Goal: Book appointment/travel/reservation

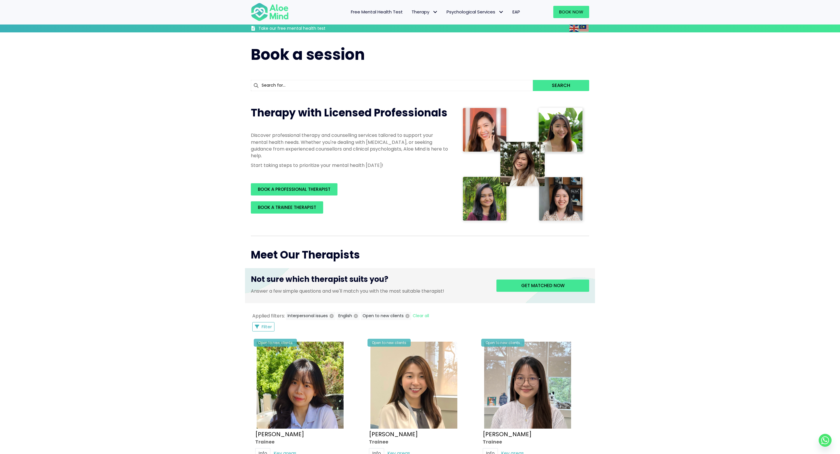
scroll to position [195, 0]
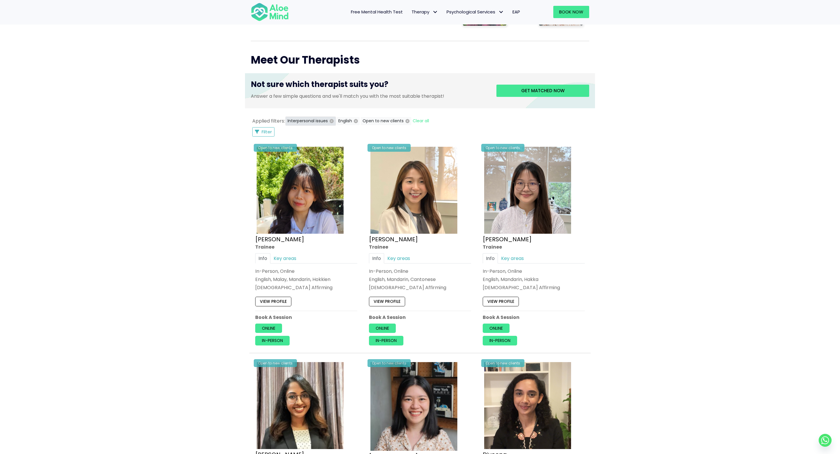
click at [330, 120] on icon "button" at bounding box center [331, 121] width 4 height 4
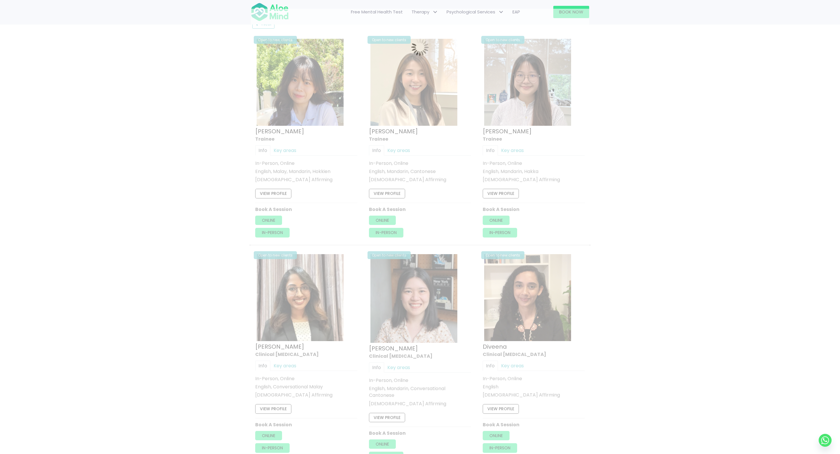
scroll to position [312, 0]
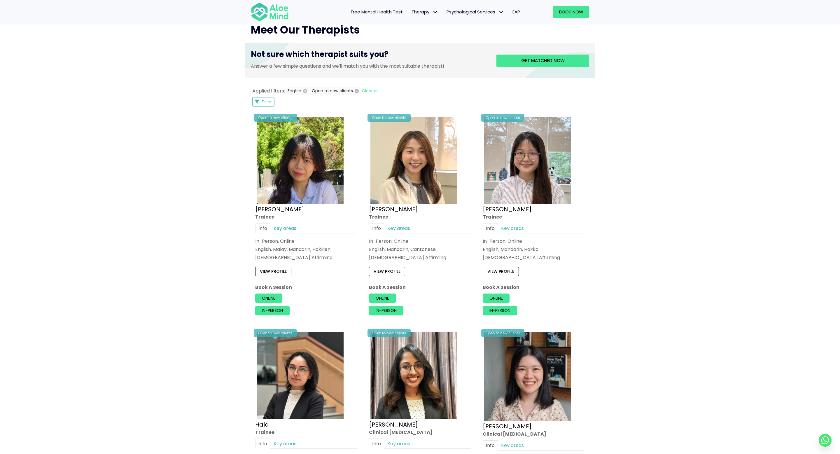
scroll to position [84, 0]
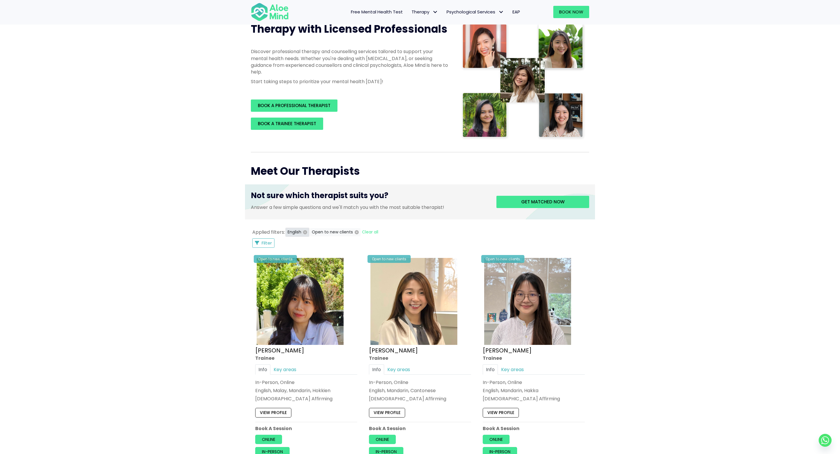
click at [306, 231] on icon "button" at bounding box center [305, 232] width 4 height 4
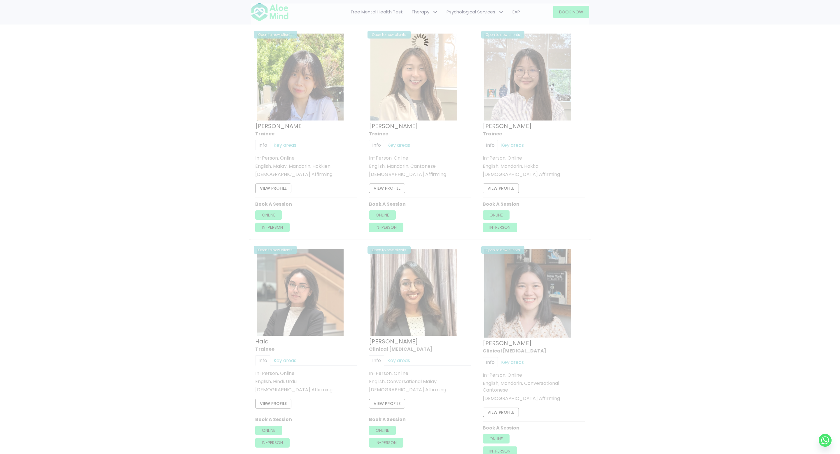
scroll to position [312, 0]
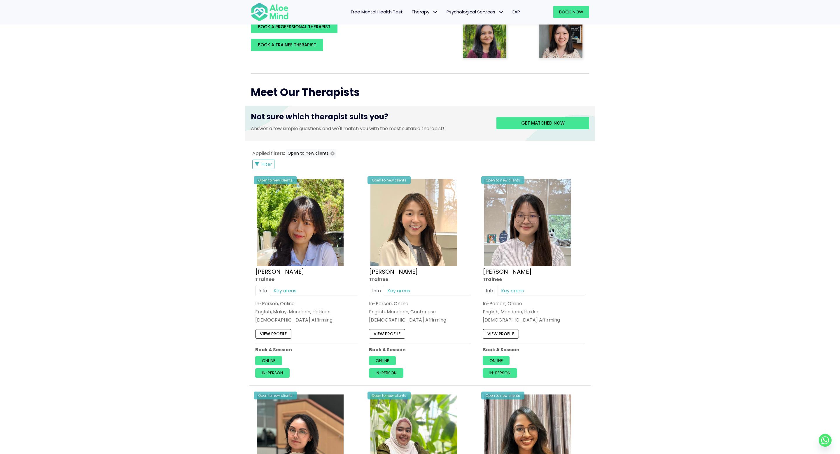
scroll to position [105, 0]
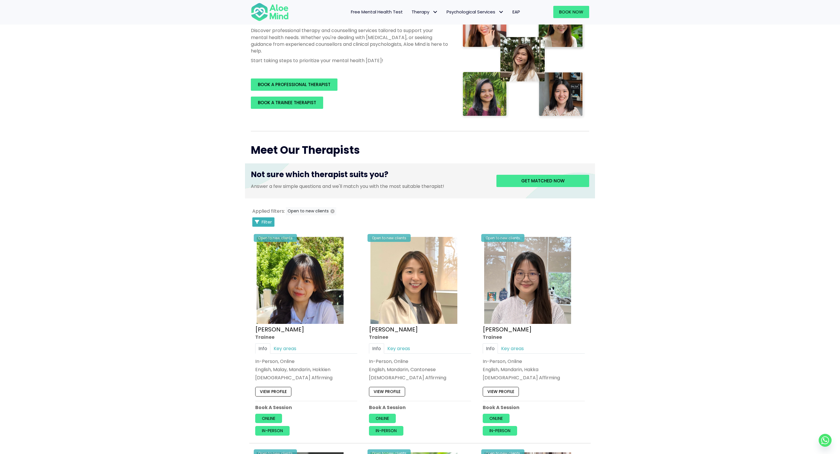
click at [267, 226] on div "Filter Filter" at bounding box center [264, 221] width 24 height 9
click at [265, 223] on span "Filter" at bounding box center [267, 222] width 10 height 6
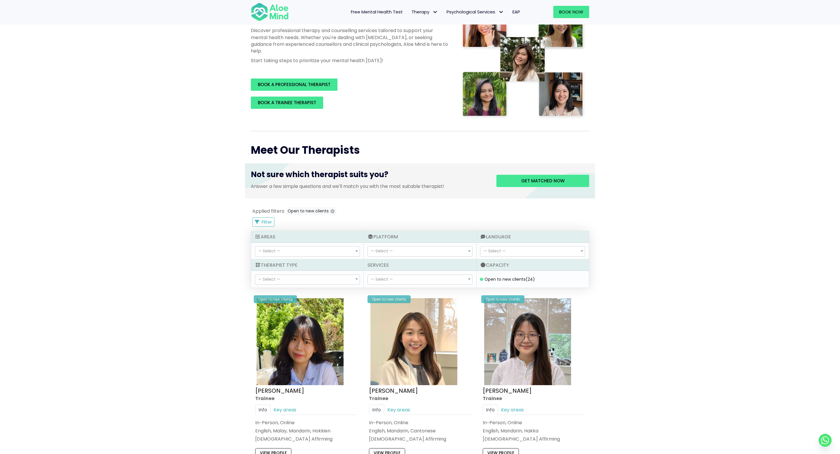
click at [307, 279] on span "— Select —" at bounding box center [307, 280] width 104 height 10
select select "15"
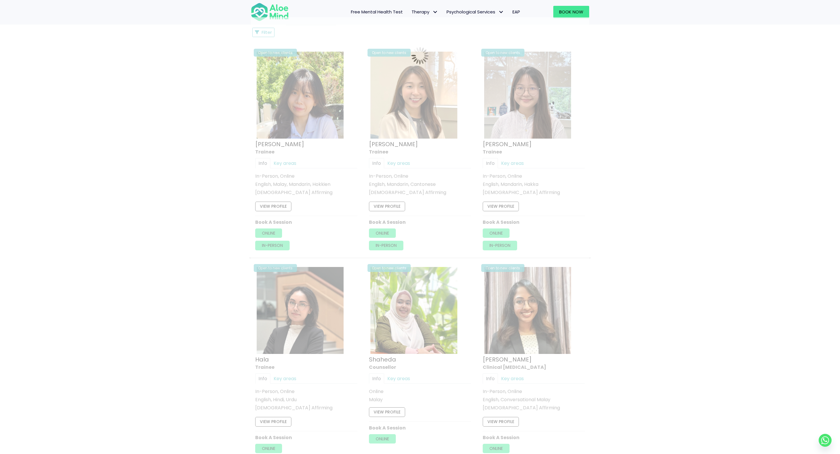
scroll to position [312, 0]
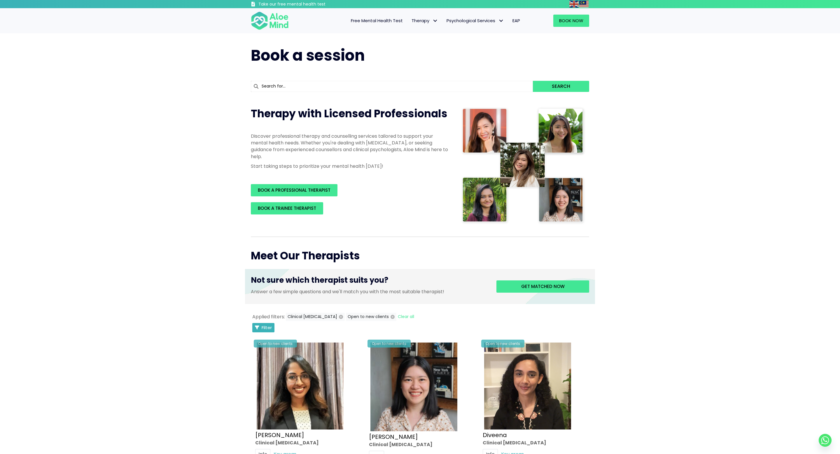
click at [264, 328] on span "Filter" at bounding box center [267, 327] width 10 height 6
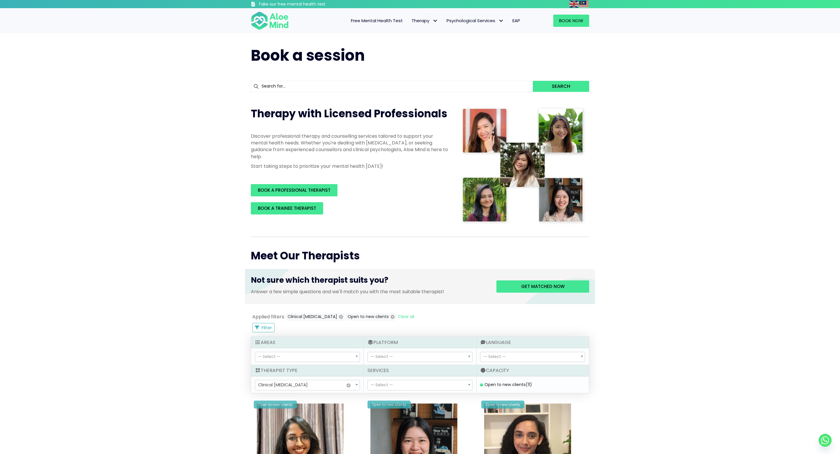
click at [293, 355] on span "— Select —" at bounding box center [307, 357] width 104 height 10
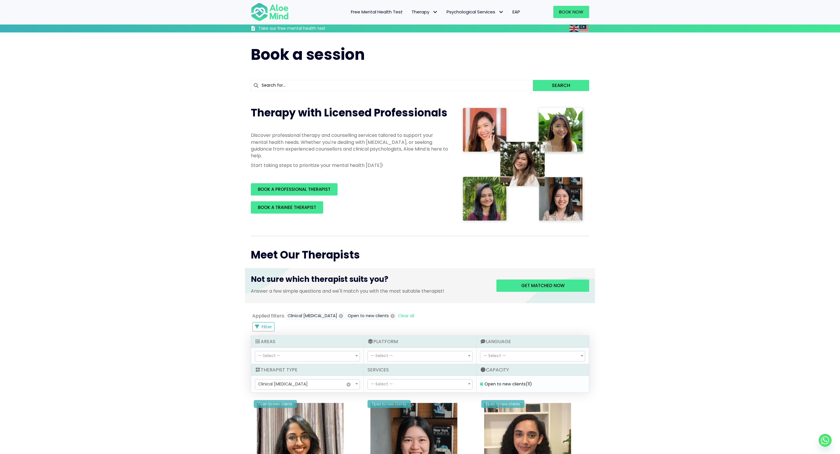
scroll to position [125, 0]
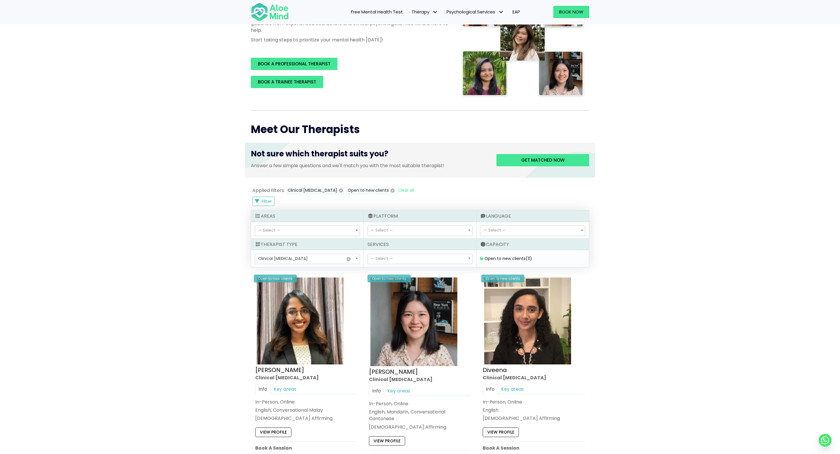
click at [433, 232] on span "— Select —" at bounding box center [420, 231] width 104 height 10
select select "71"
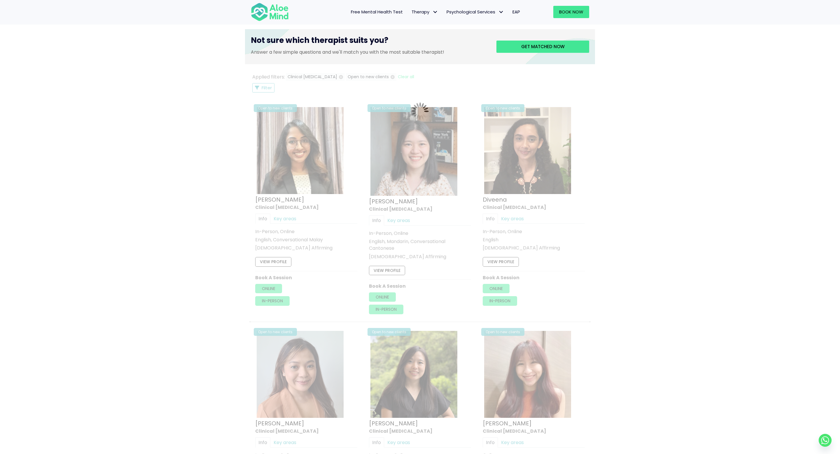
scroll to position [312, 0]
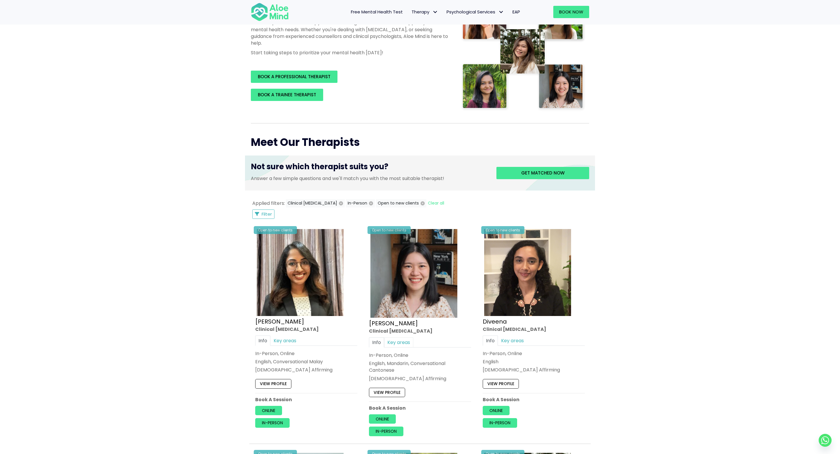
scroll to position [111, 0]
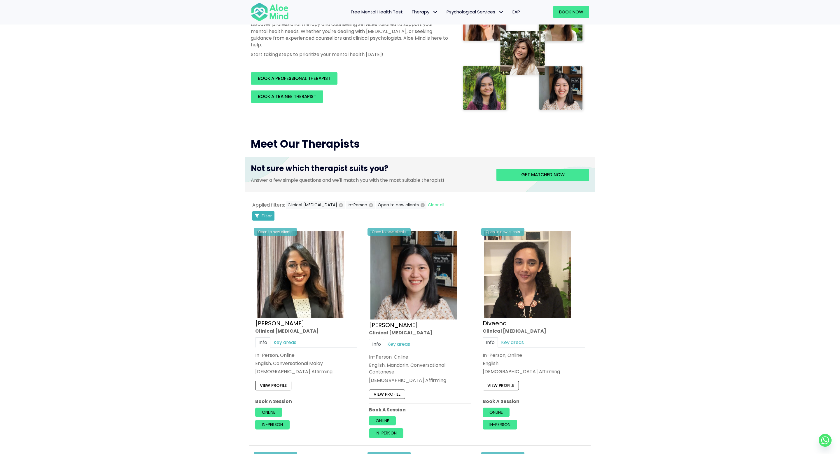
click at [256, 220] on button "Filter" at bounding box center [263, 215] width 22 height 9
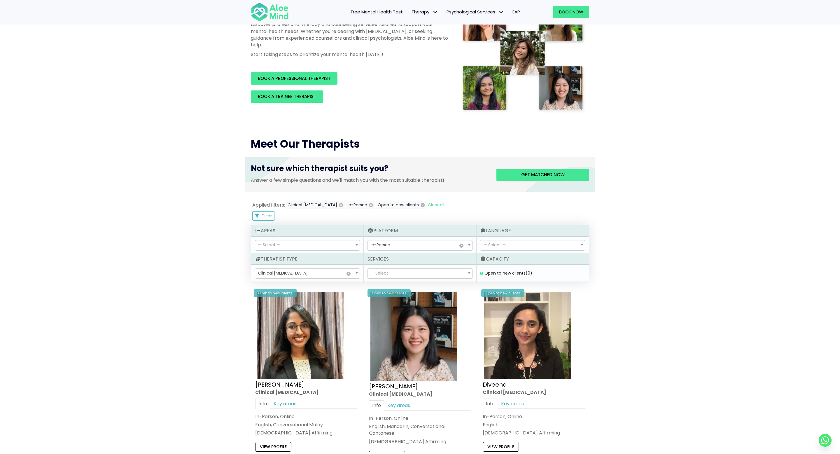
click at [412, 272] on span "— Select —" at bounding box center [420, 274] width 104 height 10
click at [414, 244] on span "× In-Person" at bounding box center [420, 245] width 104 height 10
click at [292, 241] on span "— Select —" at bounding box center [307, 245] width 104 height 10
click at [373, 270] on span "— Select —" at bounding box center [382, 273] width 22 height 6
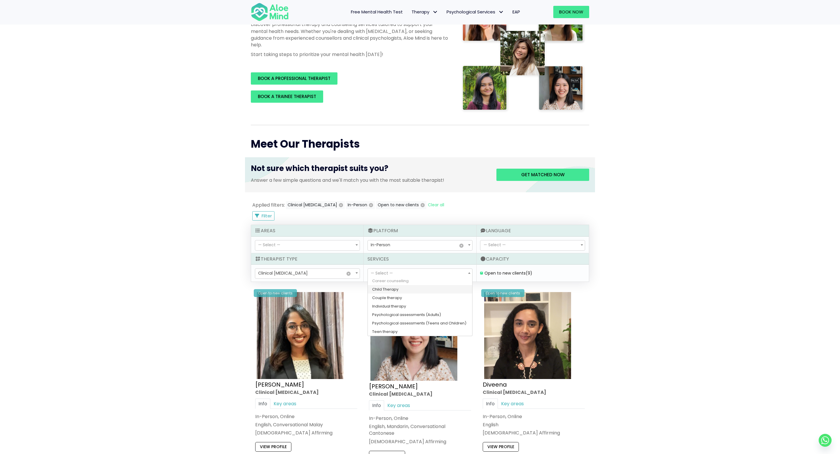
scroll to position [0, 0]
select select "148"
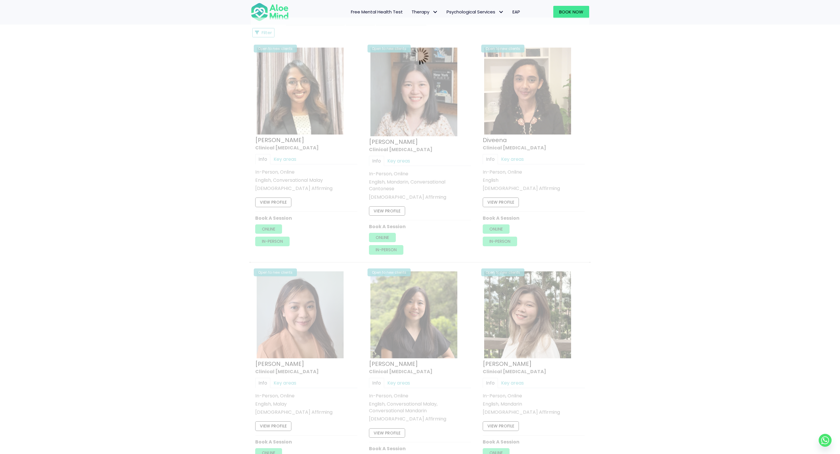
scroll to position [312, 0]
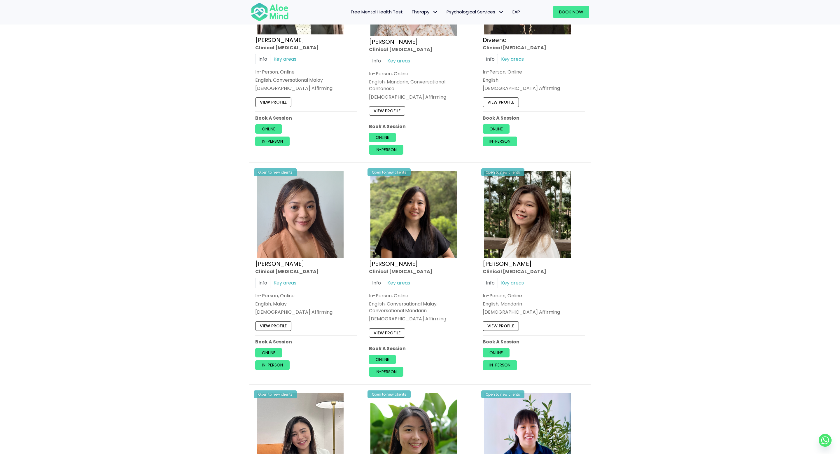
scroll to position [427, 0]
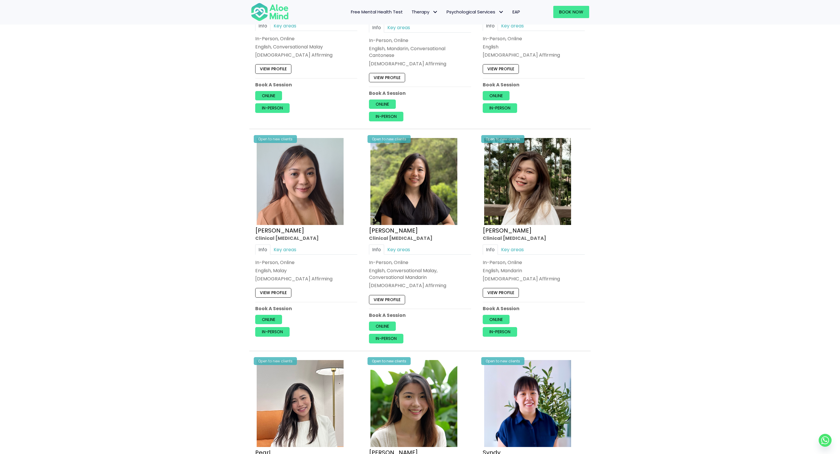
click at [643, 271] on div "Book a session Search Therapy with Licensed Professionals Discover professional…" at bounding box center [420, 100] width 840 height 990
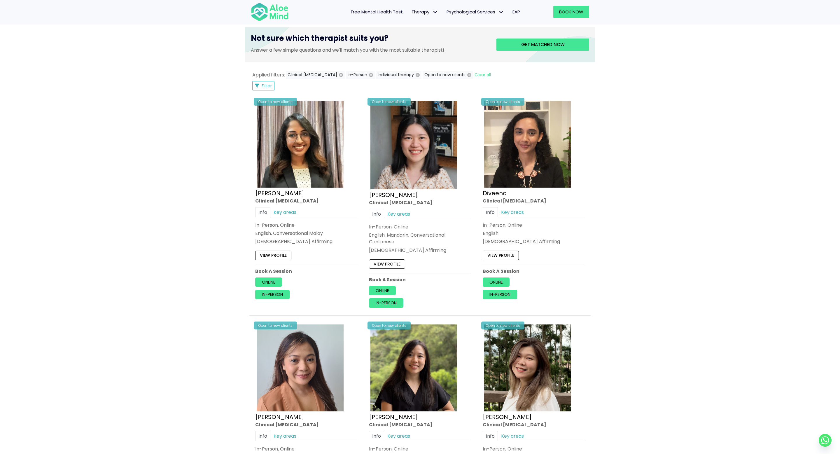
scroll to position [241, 0]
click at [430, 231] on p "English, Mandarin, Conversational Cantonese" at bounding box center [420, 237] width 102 height 13
click at [430, 139] on img at bounding box center [413, 144] width 87 height 89
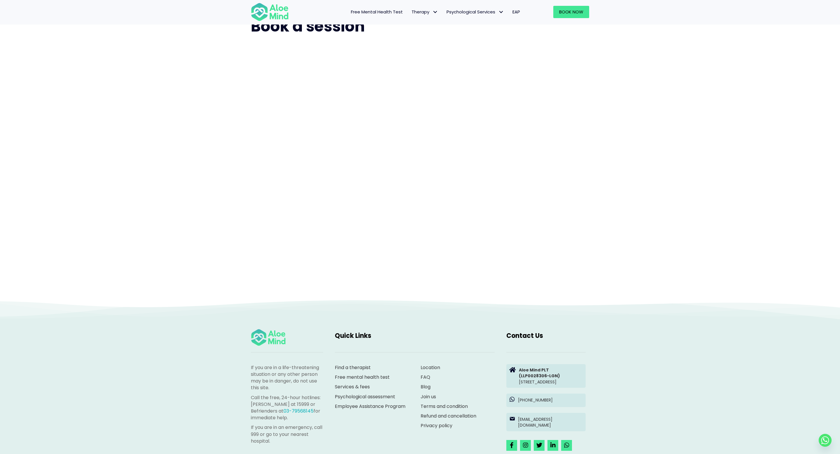
scroll to position [20, 0]
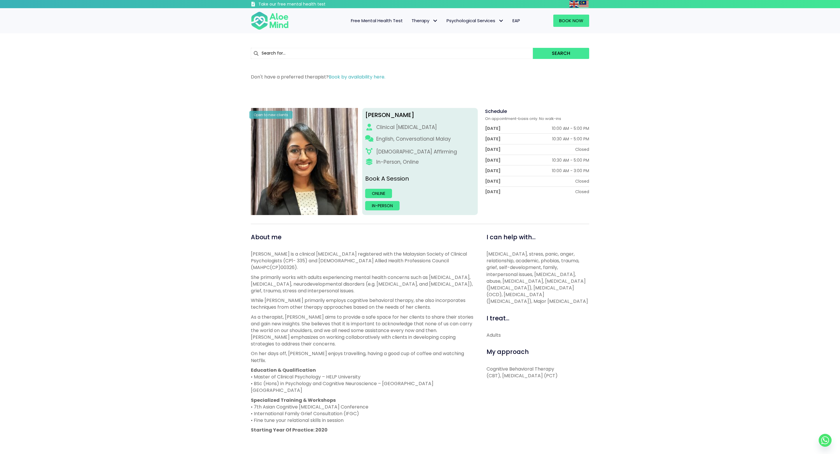
click at [679, 223] on div "[PERSON_NAME] Open to new clients [PERSON_NAME] Clinical [MEDICAL_DATA] English…" at bounding box center [420, 323] width 840 height 469
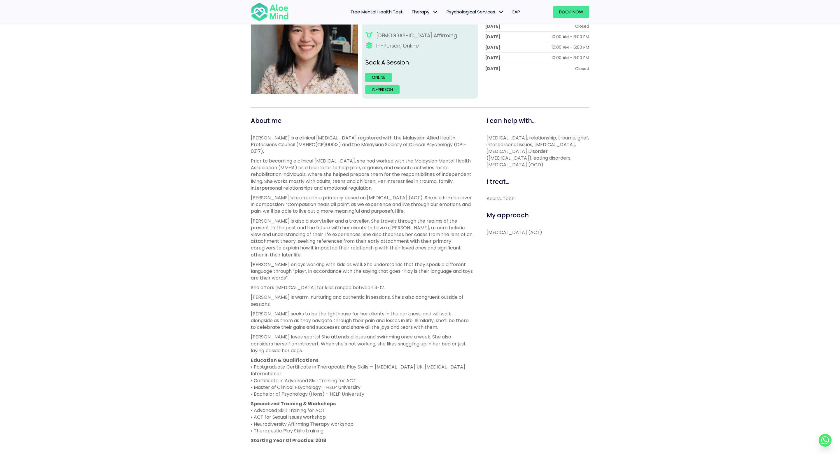
scroll to position [104, 0]
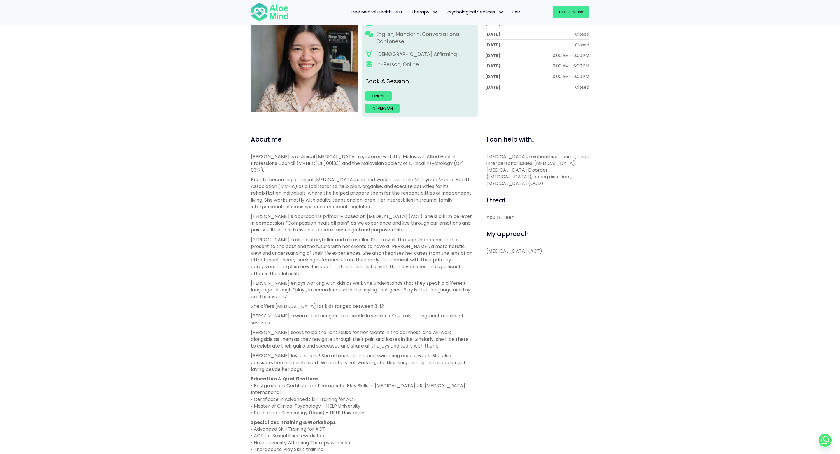
click at [646, 111] on div "Chen Wen Open to new clients Chen Wen Clinical psychologist English, Mandarin, …" at bounding box center [420, 280] width 840 height 593
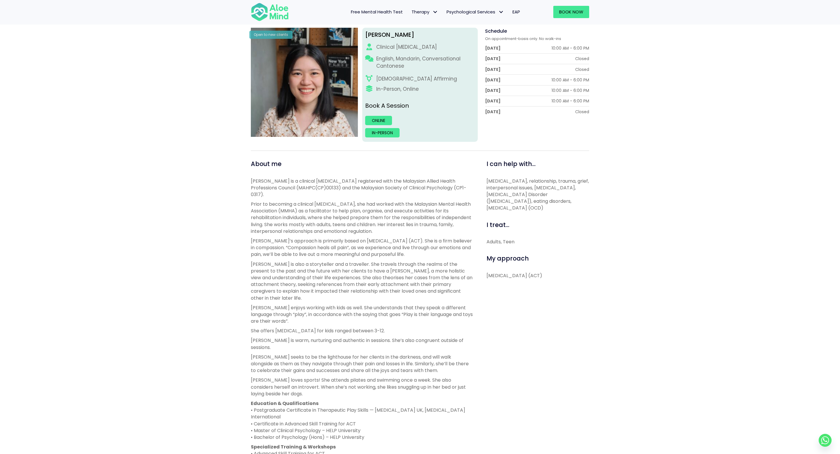
scroll to position [0, 0]
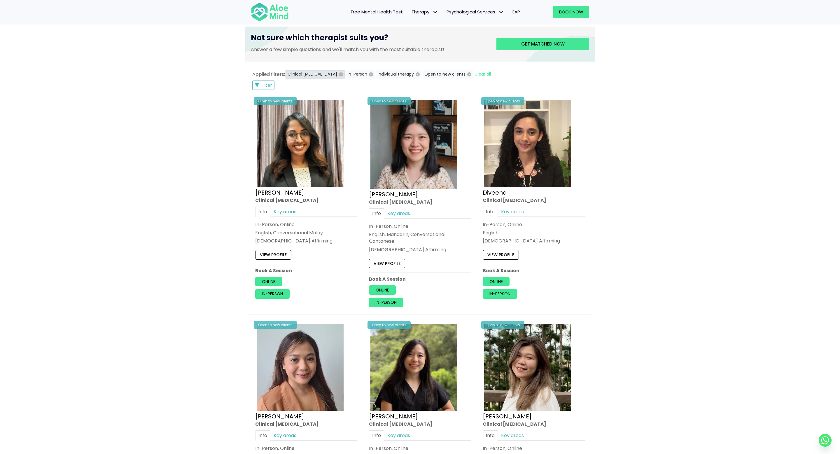
click at [339, 75] on icon "button" at bounding box center [341, 74] width 4 height 4
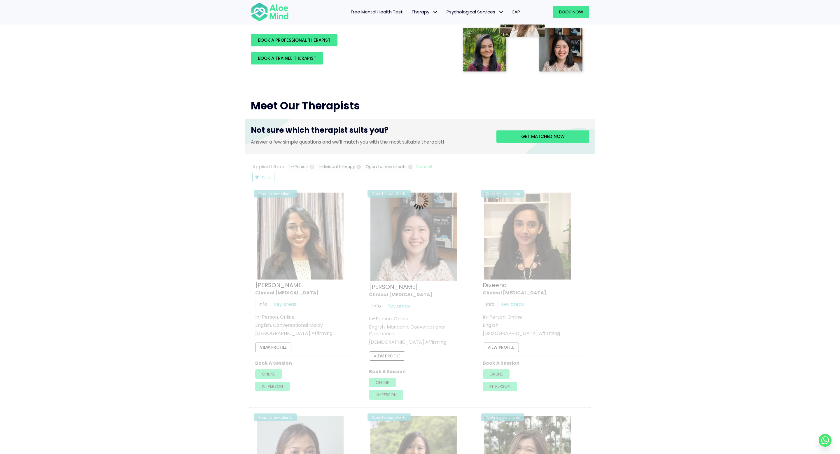
scroll to position [144, 0]
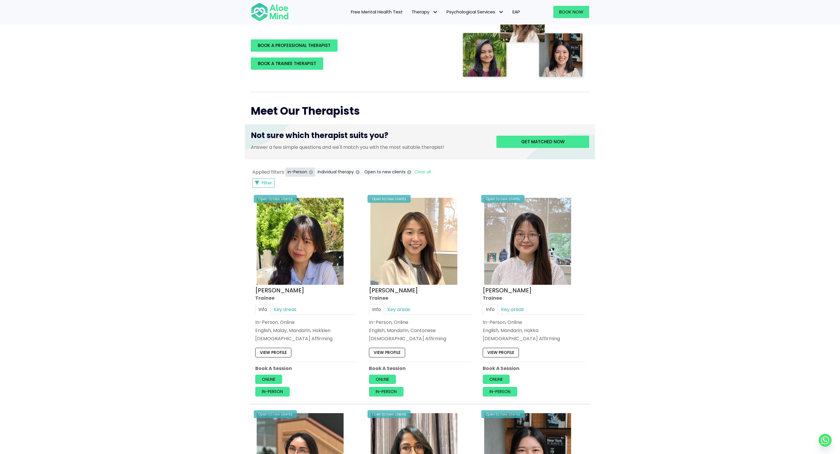
click at [310, 171] on icon "button" at bounding box center [311, 172] width 4 height 4
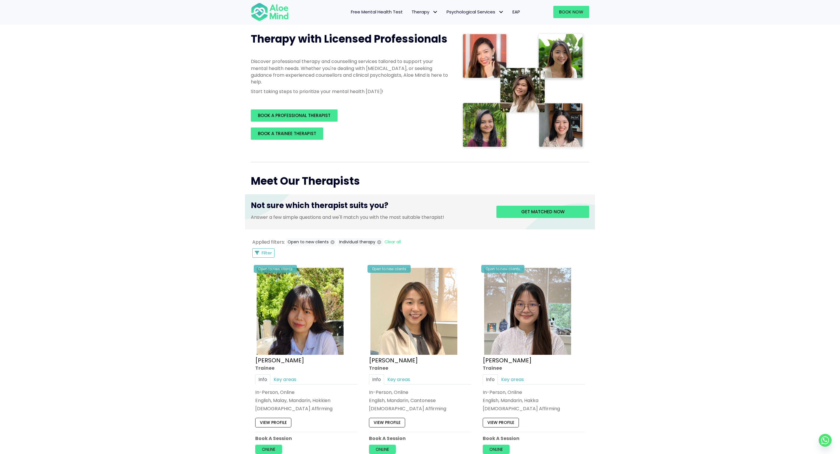
scroll to position [57, 0]
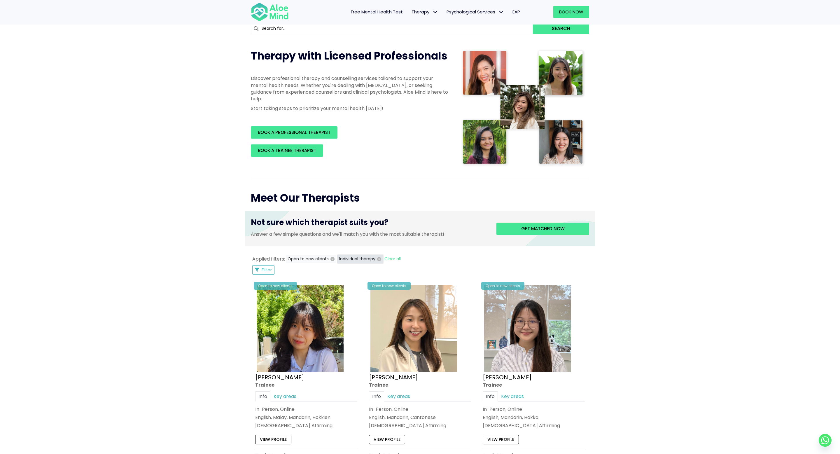
click at [377, 258] on icon "button" at bounding box center [379, 259] width 4 height 4
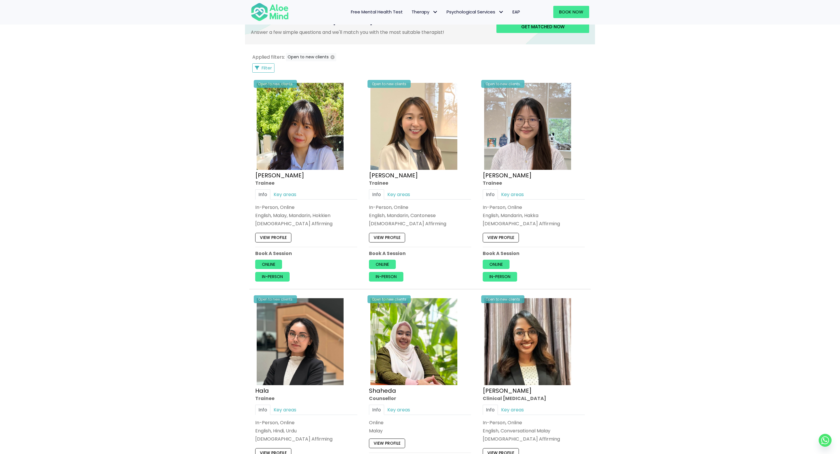
scroll to position [200, 0]
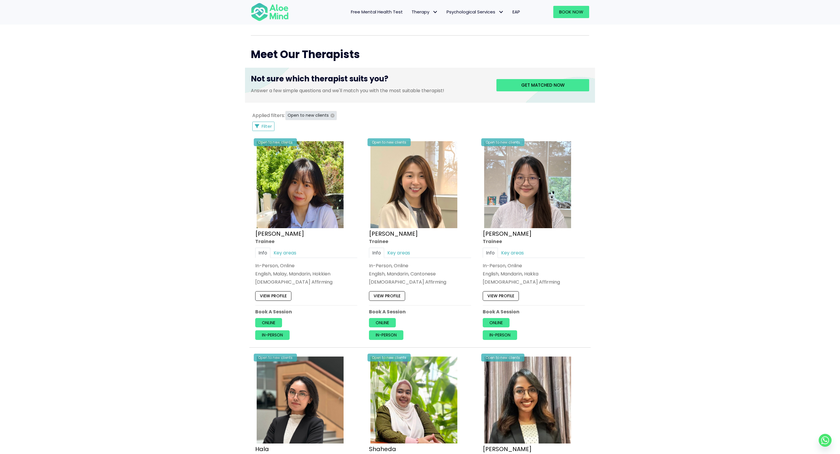
click at [333, 114] on icon "button" at bounding box center [332, 115] width 4 height 4
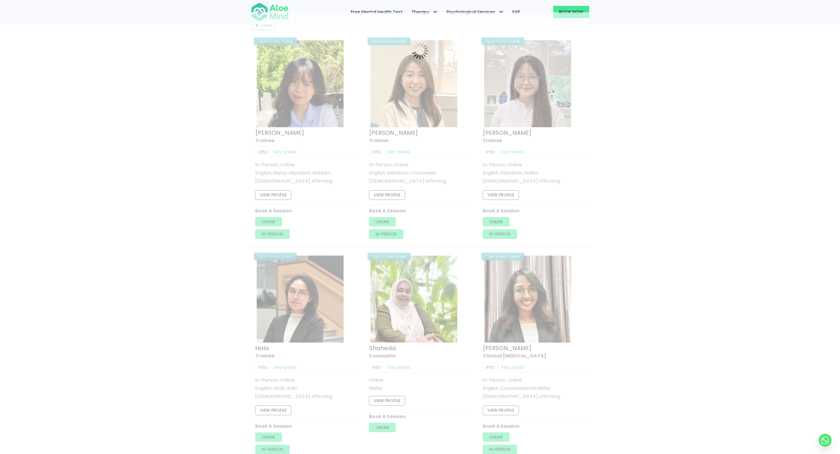
scroll to position [312, 0]
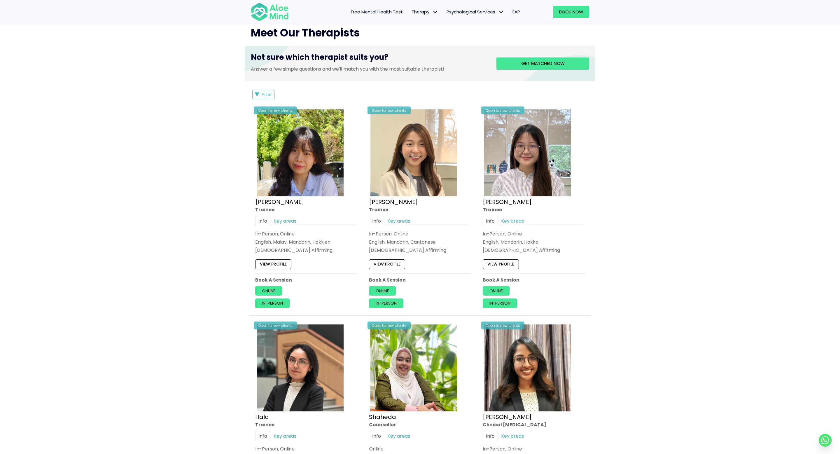
scroll to position [123, 0]
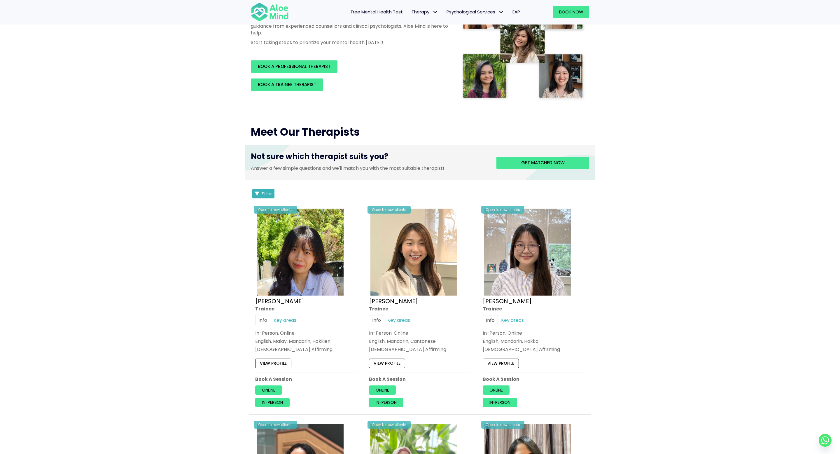
click at [269, 195] on span "Filter" at bounding box center [267, 193] width 10 height 6
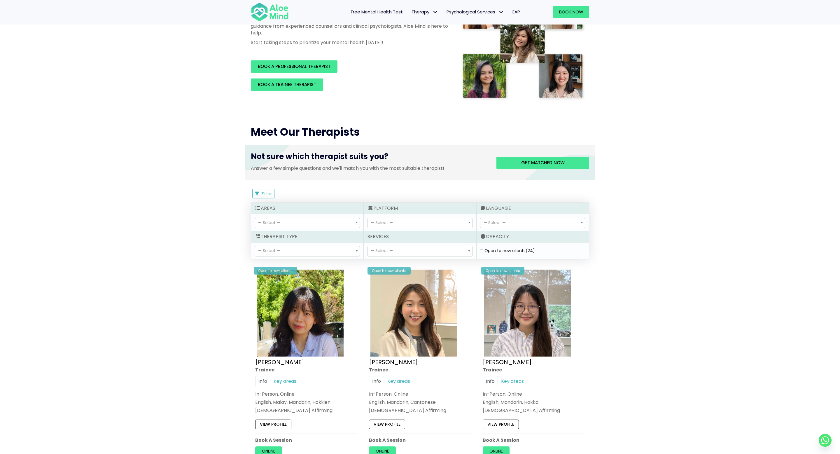
click at [386, 248] on span "— Select —" at bounding box center [382, 251] width 22 height 6
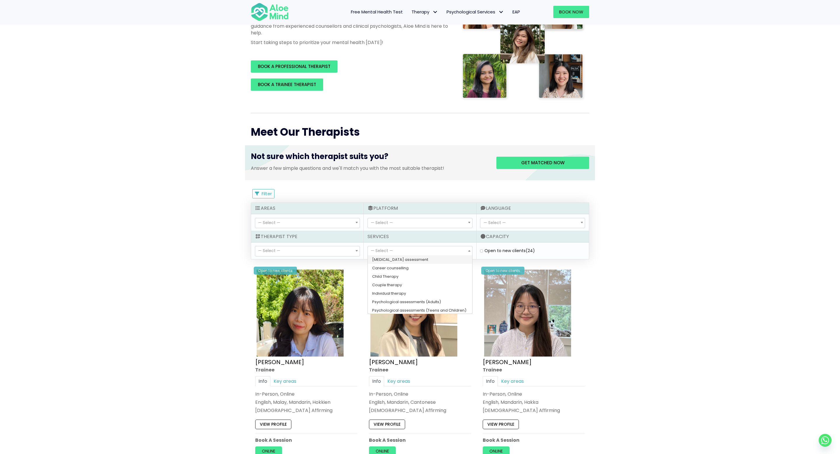
click at [320, 244] on div "— Select — Clinical psychologist Counsellor Trainee — Select —" at bounding box center [307, 250] width 112 height 17
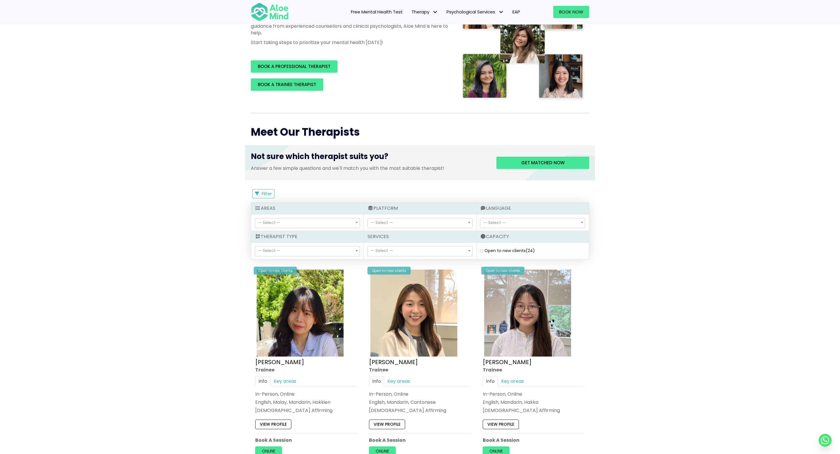
click at [318, 251] on span "— Select —" at bounding box center [307, 251] width 104 height 10
click at [308, 218] on span "— Select —" at bounding box center [307, 223] width 104 height 10
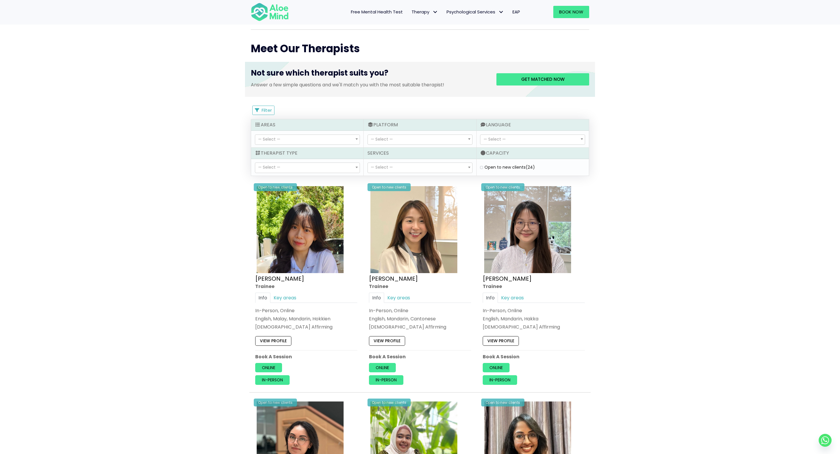
scroll to position [204, 0]
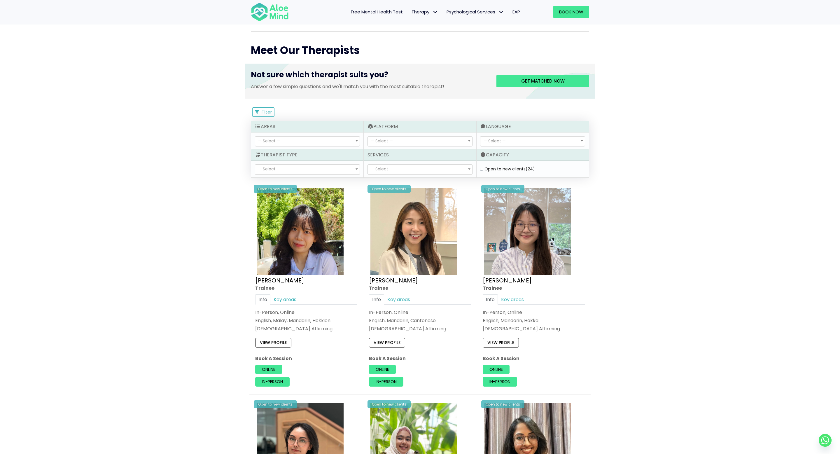
click at [300, 162] on div "— Select — Clinical psychologist Counsellor Trainee — Select —" at bounding box center [307, 169] width 112 height 17
click at [301, 143] on span "— Select —" at bounding box center [307, 141] width 104 height 10
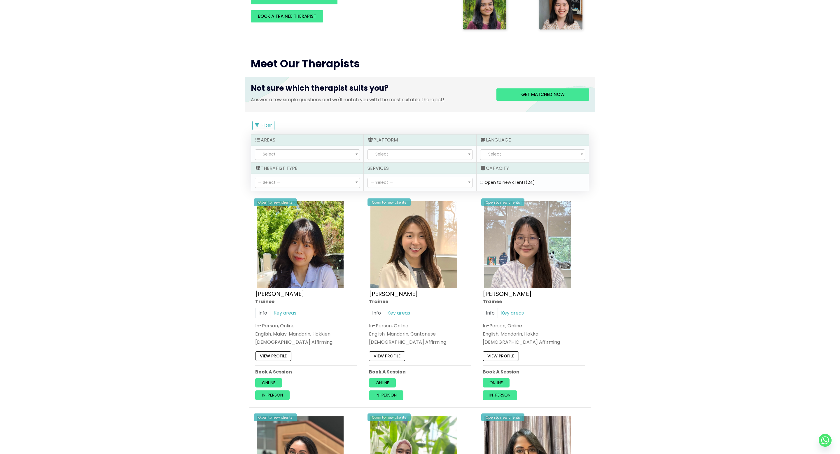
scroll to position [0, 0]
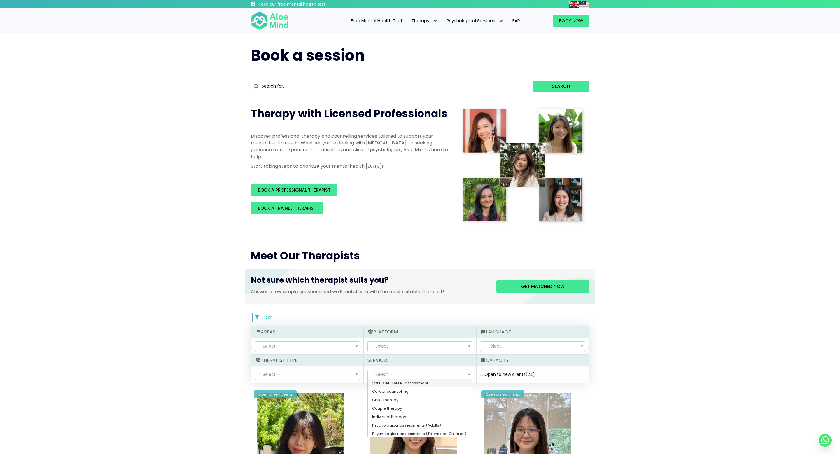
click at [430, 374] on span "— Select —" at bounding box center [420, 375] width 104 height 10
click at [336, 373] on span "— Select —" at bounding box center [307, 375] width 104 height 10
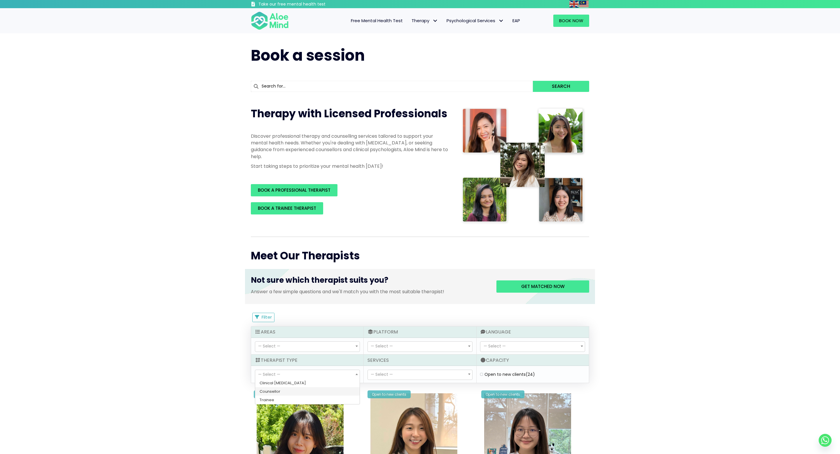
select select "36"
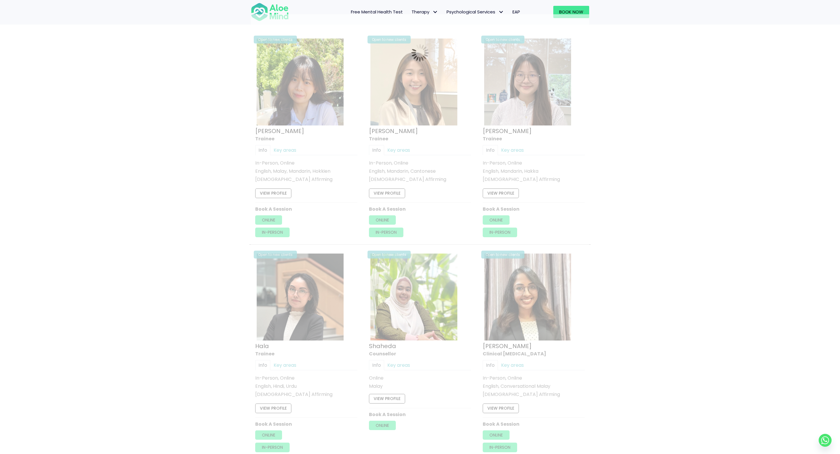
scroll to position [313, 0]
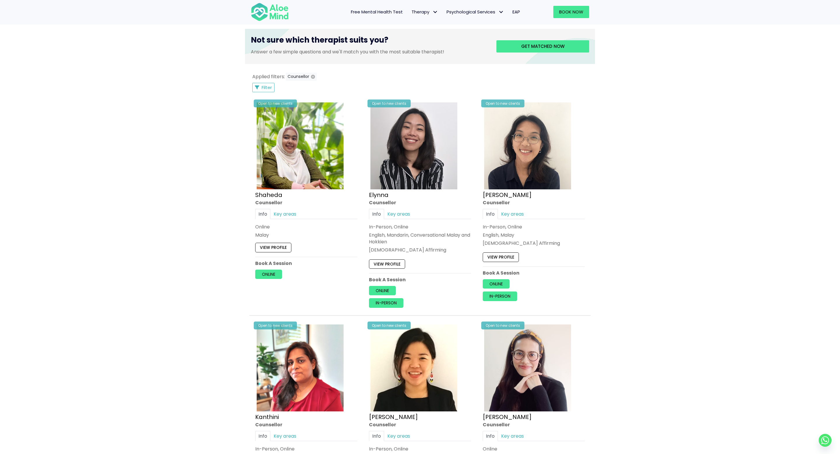
scroll to position [40, 0]
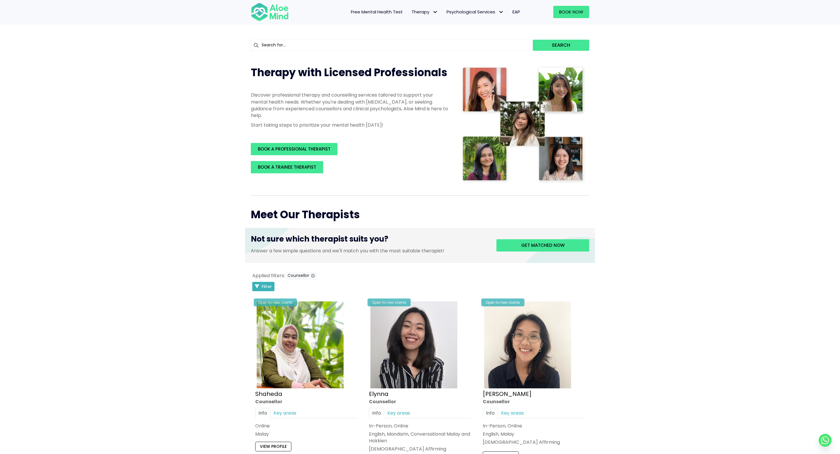
click at [268, 287] on span "Filter" at bounding box center [267, 286] width 10 height 6
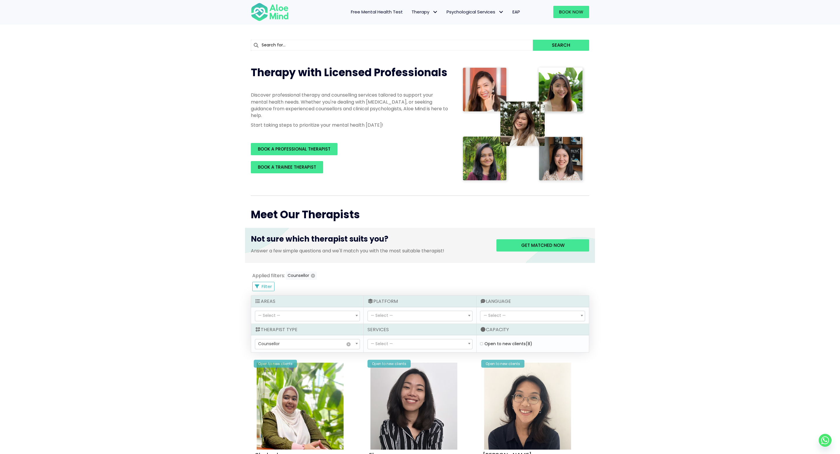
click at [484, 342] on label "Open to new clients (8)" at bounding box center [508, 344] width 48 height 6
click at [481, 342] on clients "Open to new clients (8)" at bounding box center [481, 344] width 3 height 4
checkbox clients "true"
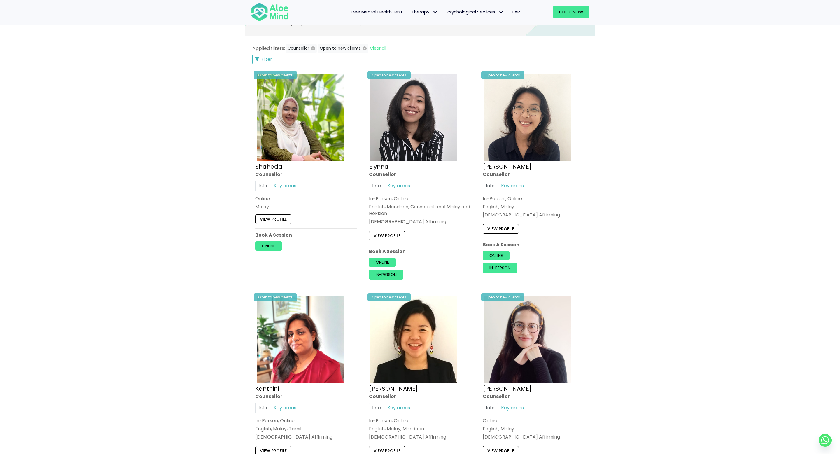
scroll to position [182, 0]
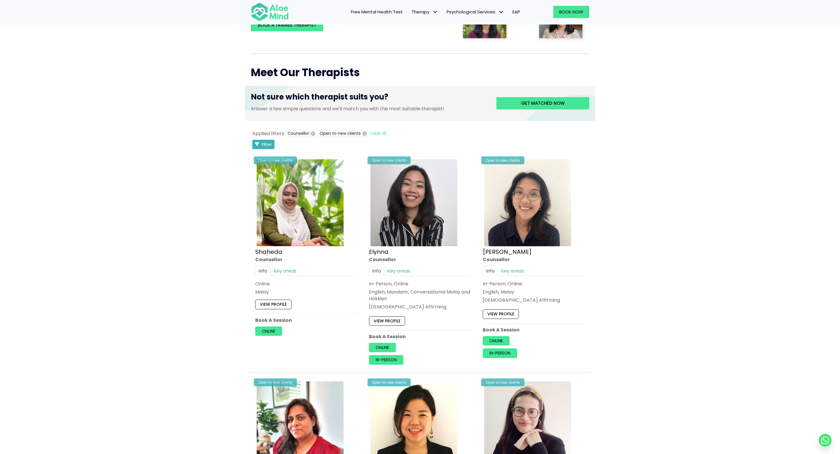
click at [269, 148] on button "Filter" at bounding box center [263, 144] width 22 height 9
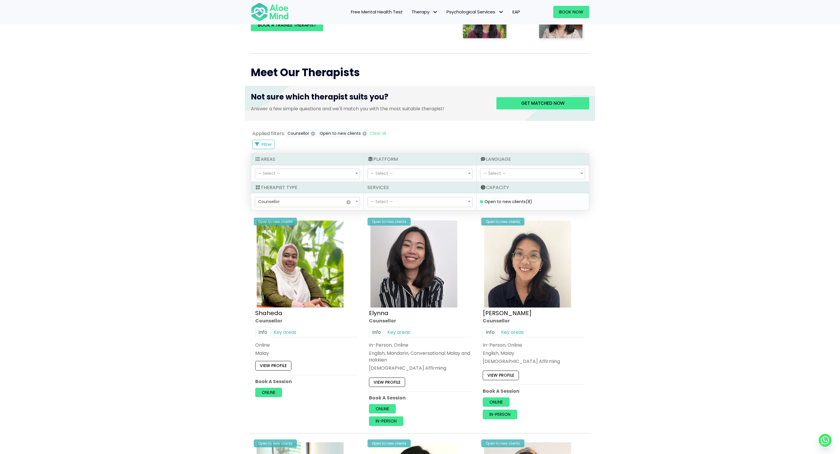
click at [509, 180] on div "— Select — Conversational Hokkien Conversational Malay English Malay Mandarin T…" at bounding box center [532, 173] width 112 height 17
click at [508, 173] on span "— Select —" at bounding box center [532, 174] width 104 height 10
select select "139"
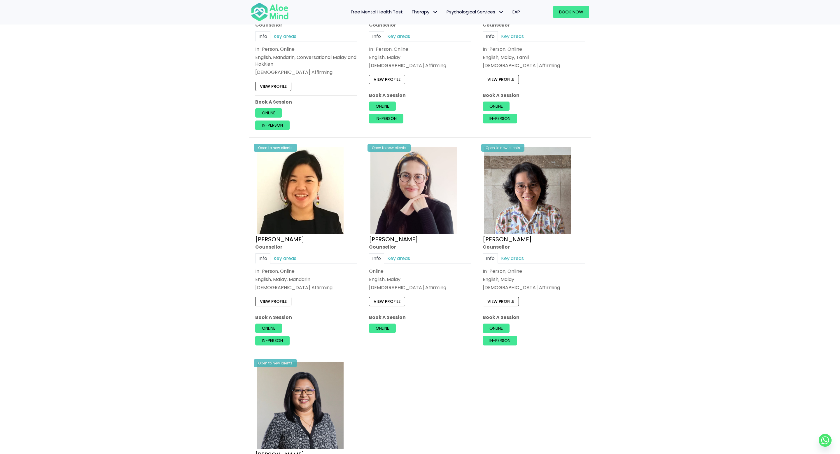
scroll to position [418, 0]
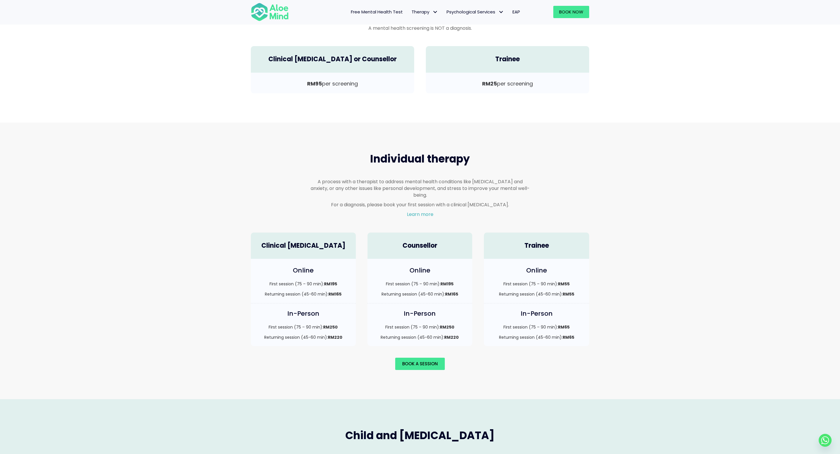
scroll to position [225, 0]
click at [341, 351] on div "Book a session" at bounding box center [420, 363] width 350 height 24
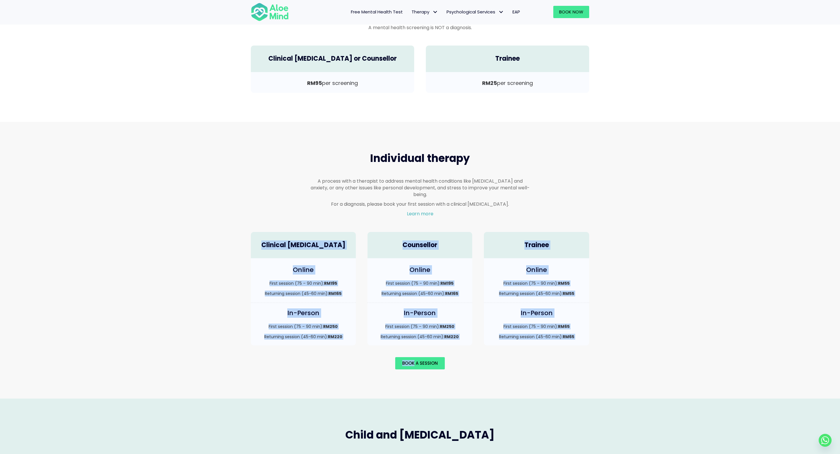
drag, startPoint x: 341, startPoint y: 347, endPoint x: 267, endPoint y: 223, distance: 144.2
click at [267, 223] on div "Individual therapy A process with a therapist to address mental health conditio…" at bounding box center [420, 260] width 350 height 230
click at [267, 226] on div "Clinical Psychologist" at bounding box center [303, 242] width 117 height 32
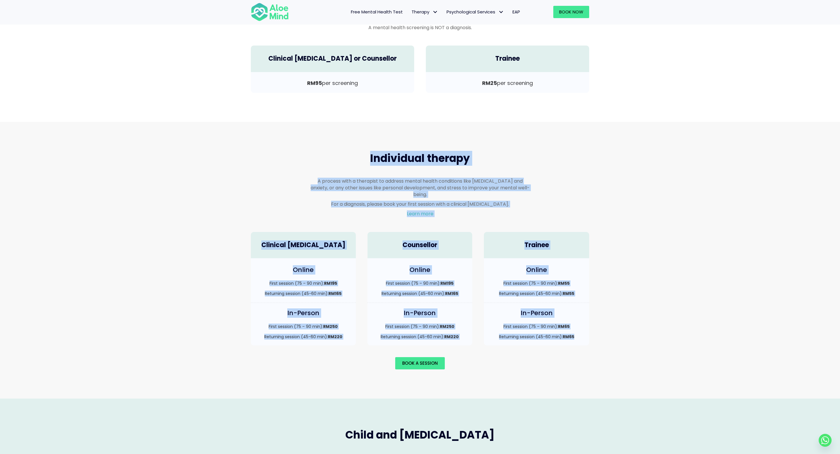
drag, startPoint x: 297, startPoint y: 142, endPoint x: 374, endPoint y: 358, distance: 228.7
click at [374, 358] on div "Individual therapy A process with a therapist to address mental health conditio…" at bounding box center [420, 260] width 840 height 276
click at [374, 358] on div "Book a session" at bounding box center [420, 363] width 338 height 12
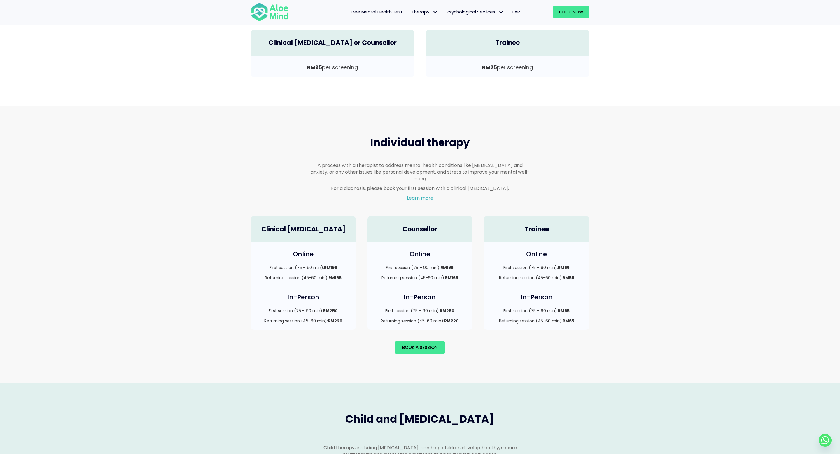
scroll to position [226, 0]
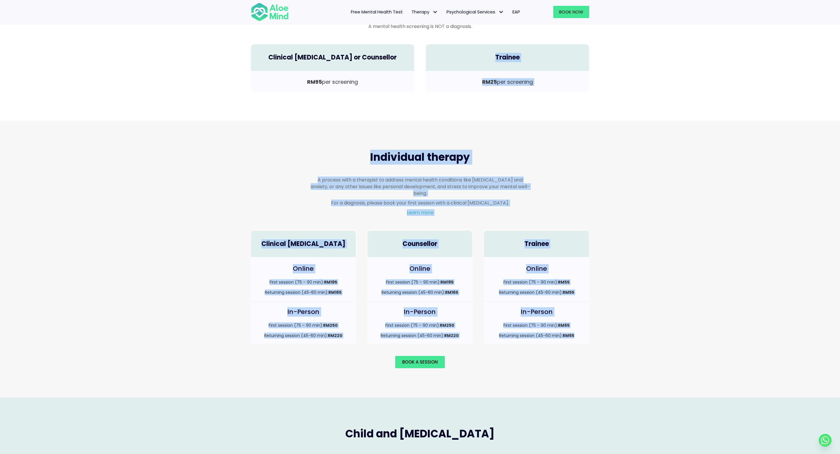
drag, startPoint x: 362, startPoint y: 359, endPoint x: 364, endPoint y: 83, distance: 276.1
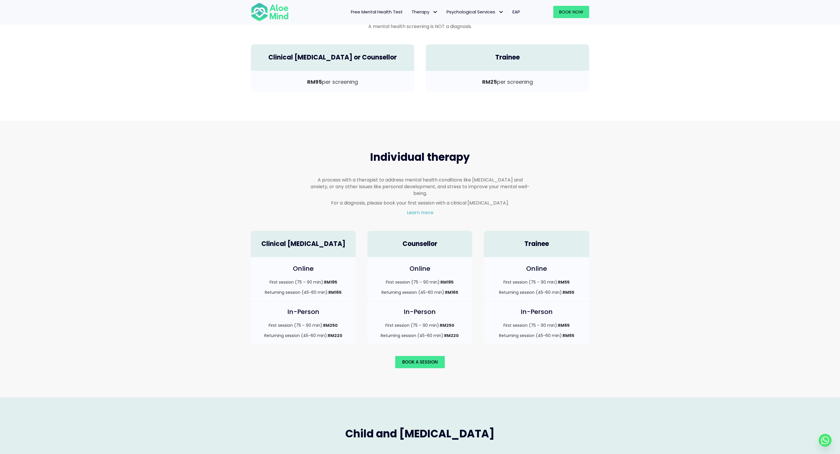
click at [360, 151] on h2 "Individual therapy" at bounding box center [419, 157] width 219 height 15
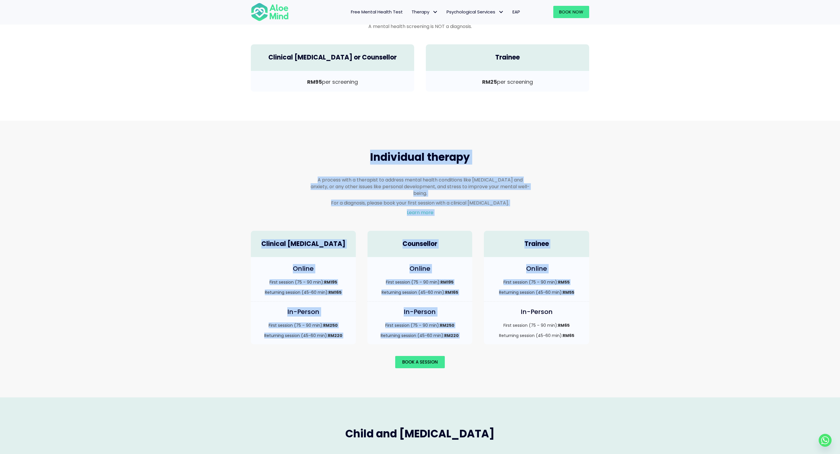
drag, startPoint x: 360, startPoint y: 151, endPoint x: 563, endPoint y: 306, distance: 256.3
click at [563, 306] on div "Individual therapy A process with a therapist to address mental health conditio…" at bounding box center [420, 259] width 350 height 230
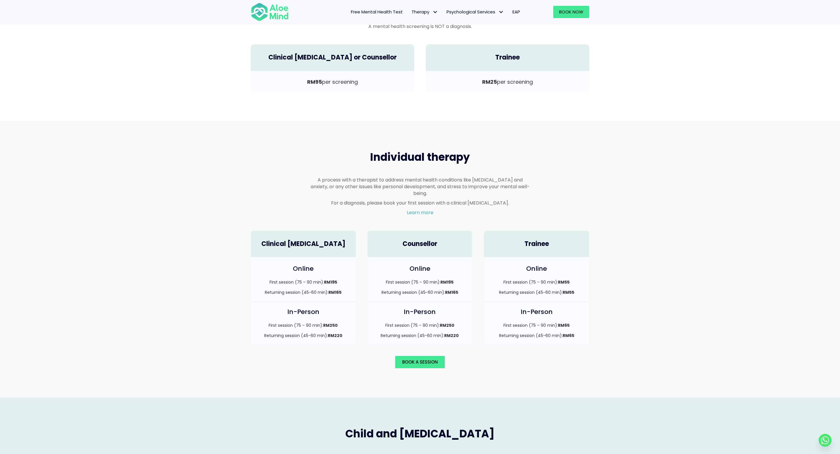
click at [567, 339] on div "In-Person First session (75 – 90 min): RM65 Returning session (45-60 min): RM65" at bounding box center [536, 325] width 117 height 48
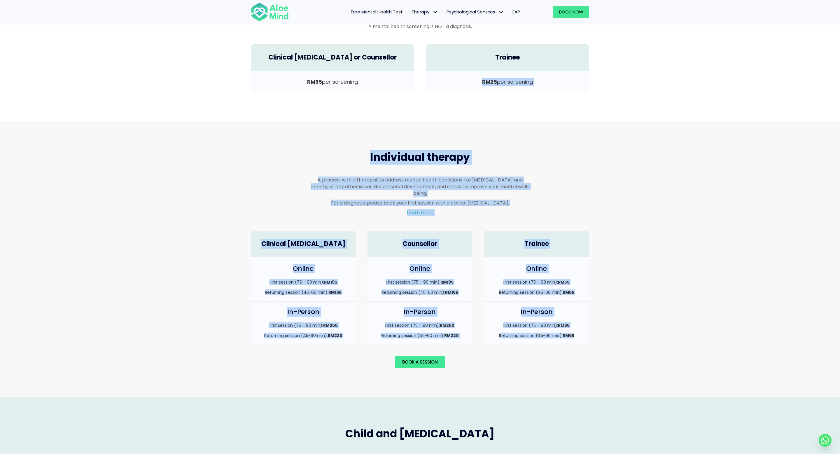
drag, startPoint x: 583, startPoint y: 337, endPoint x: 588, endPoint y: 69, distance: 267.4
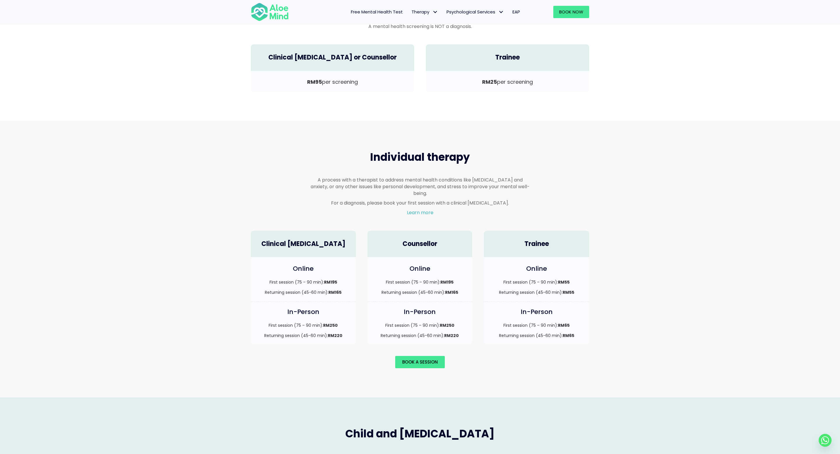
click at [573, 122] on div "Individual therapy A process with a therapist to address mental health conditio…" at bounding box center [420, 259] width 840 height 276
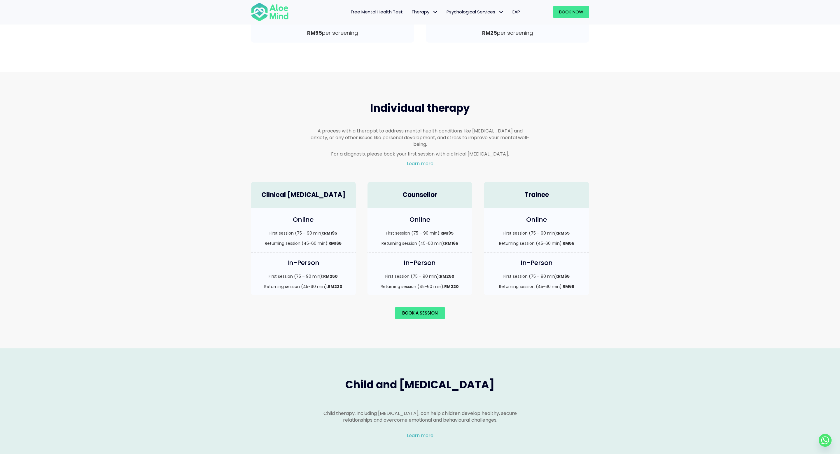
scroll to position [294, 0]
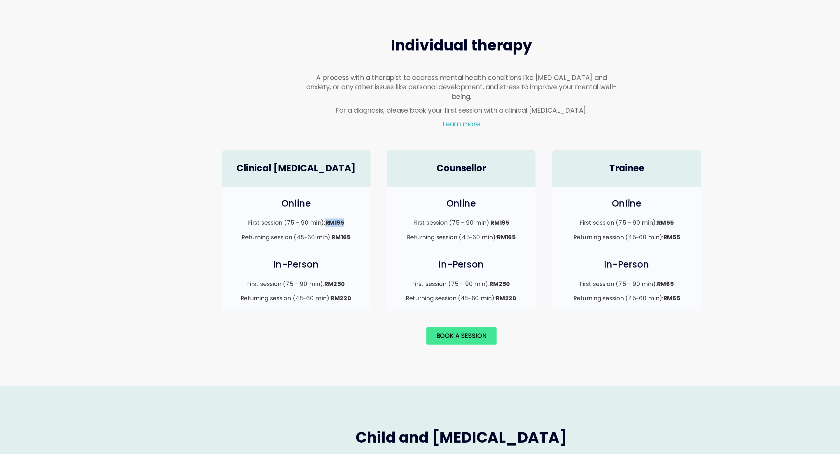
drag, startPoint x: 324, startPoint y: 208, endPoint x: 339, endPoint y: 208, distance: 15.7
click at [339, 210] on p "First session (75 – 90 min): RM195" at bounding box center [303, 213] width 93 height 6
click at [340, 210] on p "First session (75 – 90 min): RM195" at bounding box center [303, 213] width 93 height 6
drag, startPoint x: 323, startPoint y: 248, endPoint x: 357, endPoint y: 248, distance: 34.1
click at [357, 248] on div "In-Person First session (75 – 90 min): RM250 Returning session (45-60 min): RM2…" at bounding box center [303, 257] width 117 height 48
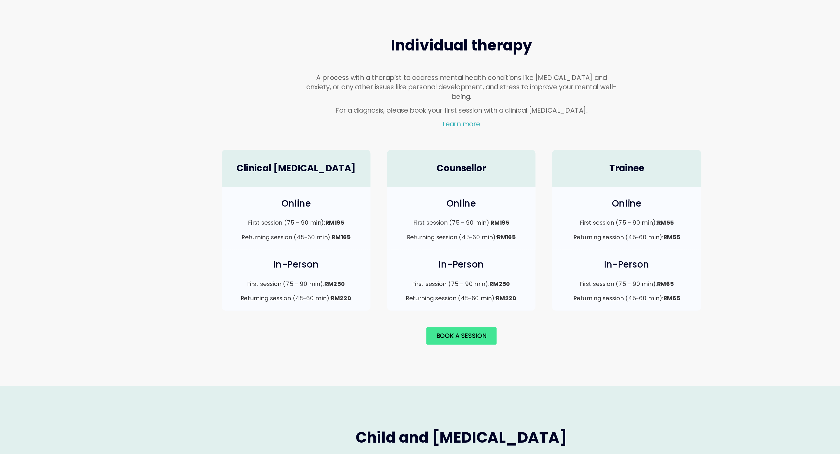
click at [352, 262] on div "In-Person First session (75 – 90 min): RM250 Returning session (45-60 min): RM2…" at bounding box center [303, 254] width 105 height 43
drag, startPoint x: 347, startPoint y: 260, endPoint x: 314, endPoint y: 260, distance: 32.7
click at [314, 264] on p "Returning session (45-60 min): RM220" at bounding box center [303, 267] width 93 height 6
click at [323, 281] on div "Book a session" at bounding box center [420, 293] width 350 height 24
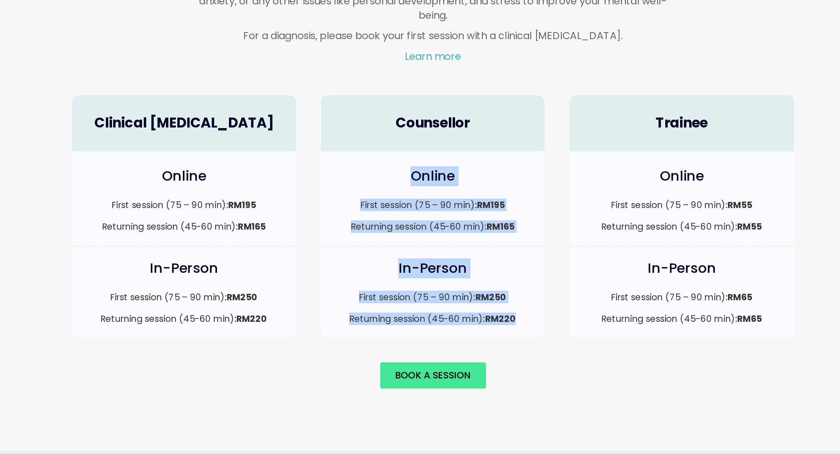
drag, startPoint x: 404, startPoint y: 193, endPoint x: 460, endPoint y: 266, distance: 92.4
click at [459, 266] on div "Counsellor Online First session (75 – 90 min): RM195 Returning session (45-60 m…" at bounding box center [420, 218] width 117 height 125
click at [460, 264] on div "In-Person First session (75 – 90 min): RM250 Returning session (45-60 min): RM2…" at bounding box center [419, 254] width 105 height 43
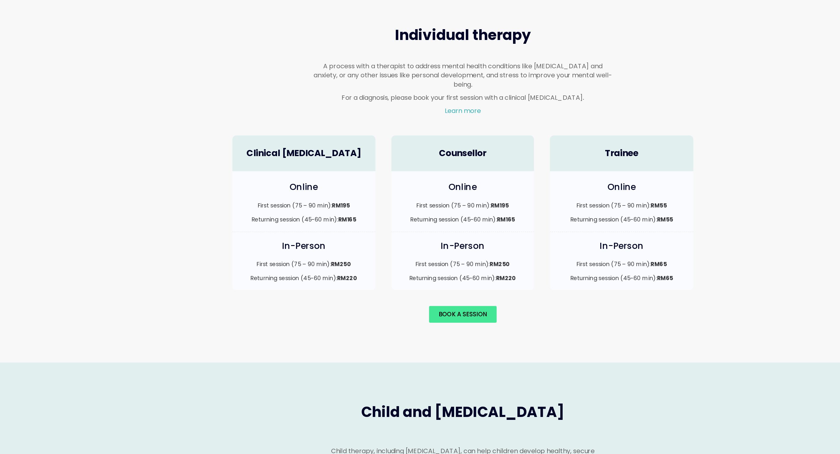
click at [449, 199] on div "Online First session (75 – 90 min): RM195 Returning session (45-60 min): RM165" at bounding box center [419, 210] width 105 height 44
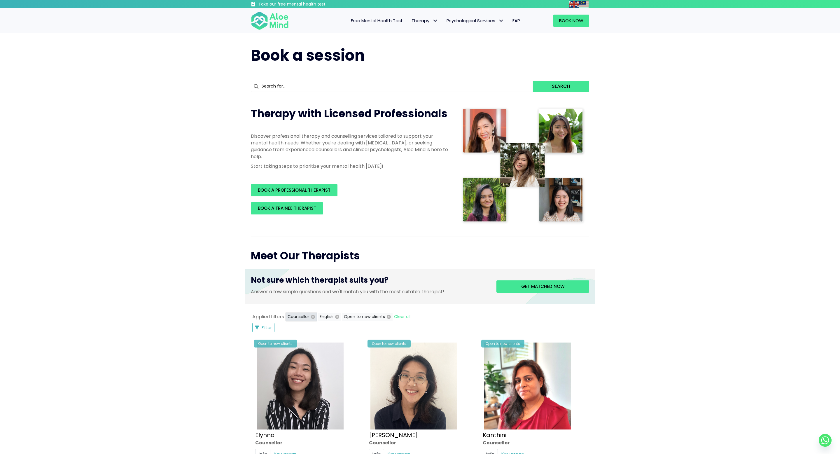
click at [313, 317] on icon "button" at bounding box center [313, 317] width 4 height 4
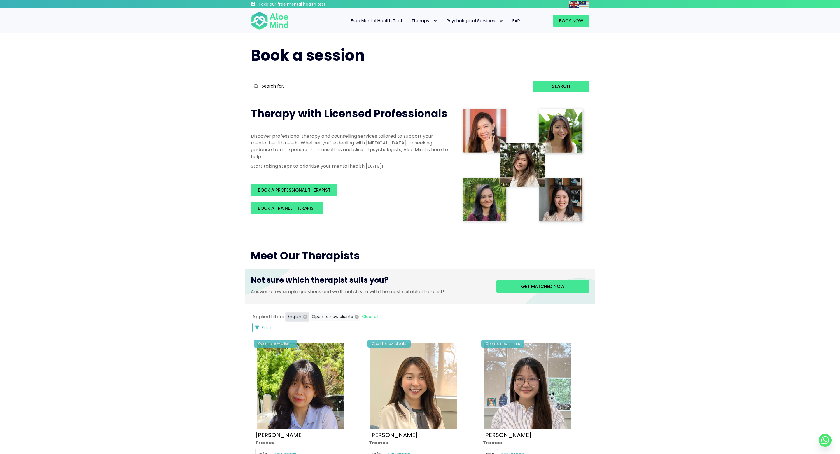
click at [306, 317] on icon "button" at bounding box center [305, 317] width 4 height 4
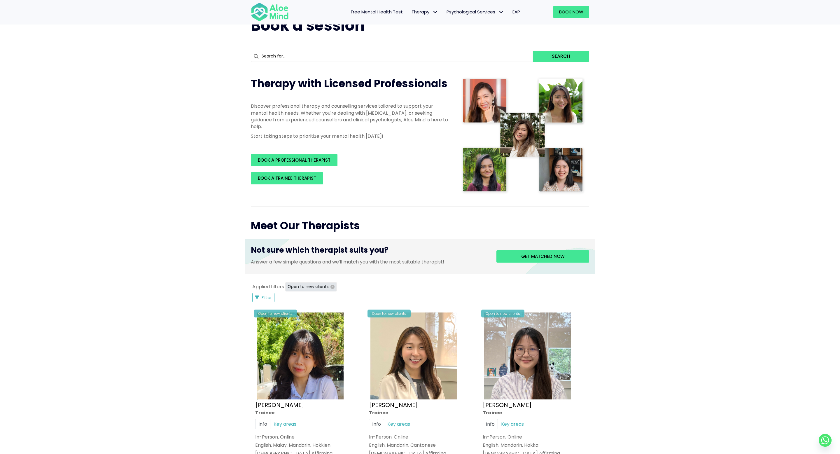
click at [330, 287] on icon "button" at bounding box center [332, 287] width 4 height 4
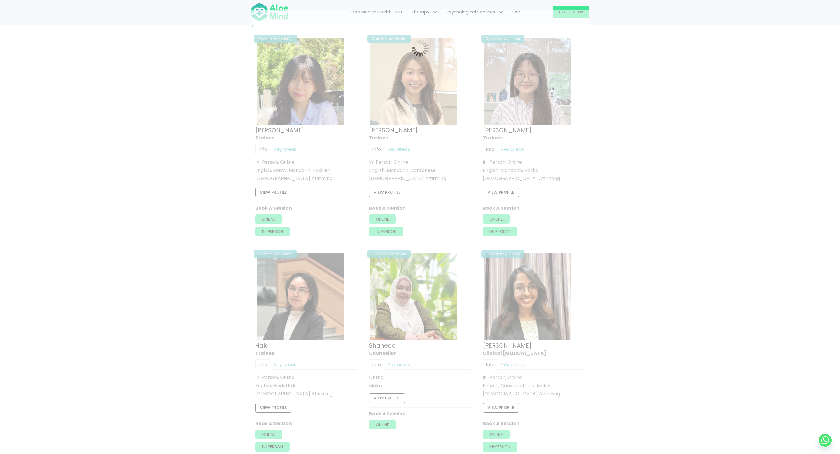
scroll to position [312, 0]
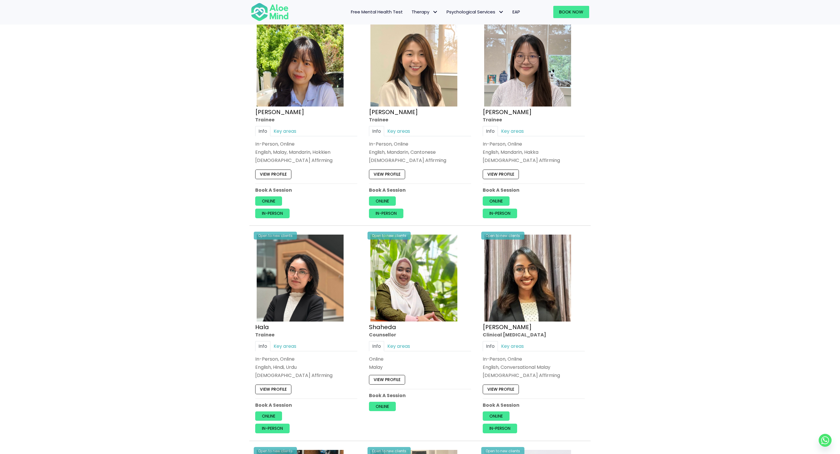
scroll to position [1932, 0]
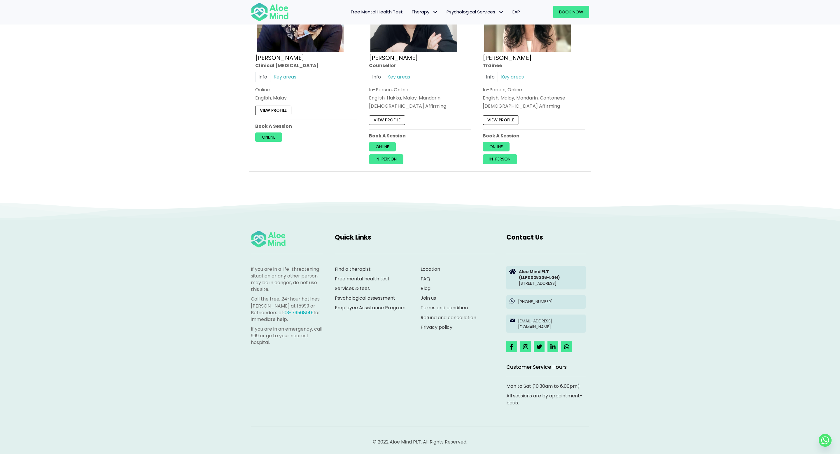
scroll to position [1502, 0]
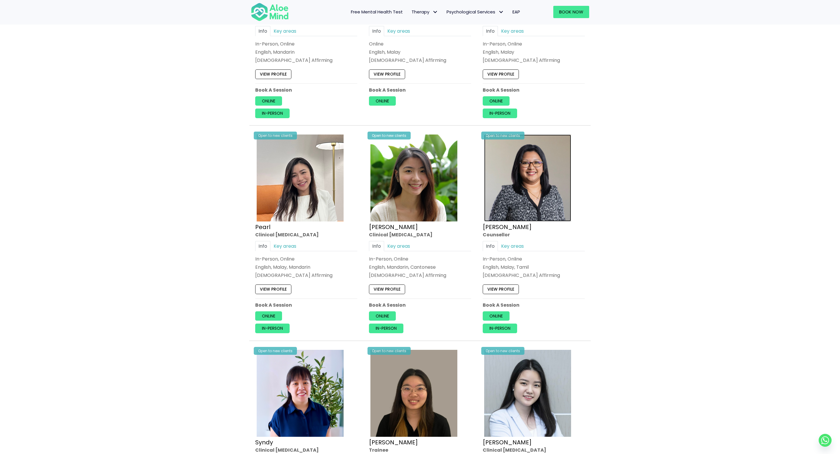
click at [534, 175] on img at bounding box center [527, 177] width 87 height 87
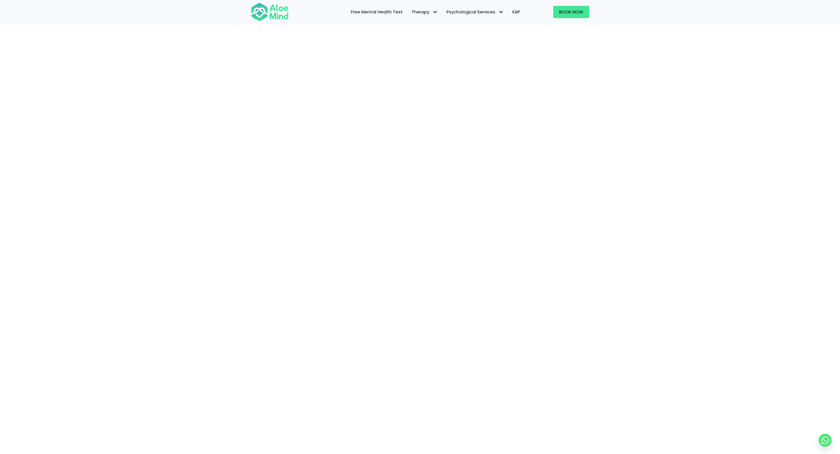
scroll to position [38, 0]
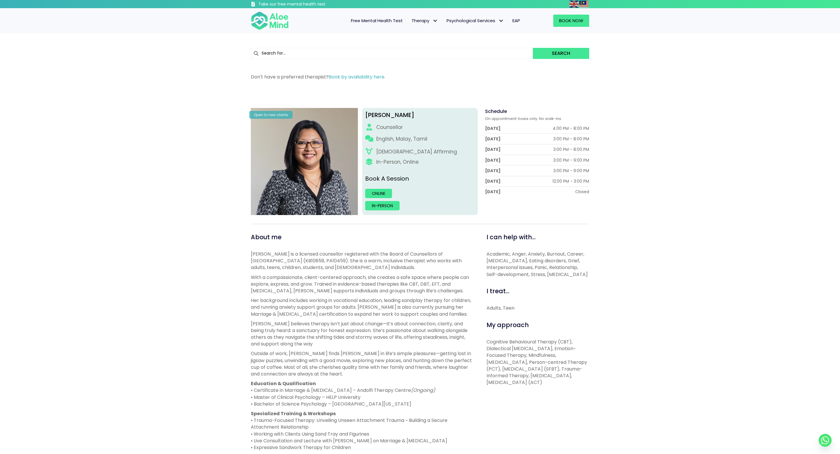
click at [178, 173] on div "Sabrina Open to new clients Sabrina Counsellor English, Malay, Tamil LGBTQ Affi…" at bounding box center [420, 337] width 840 height 496
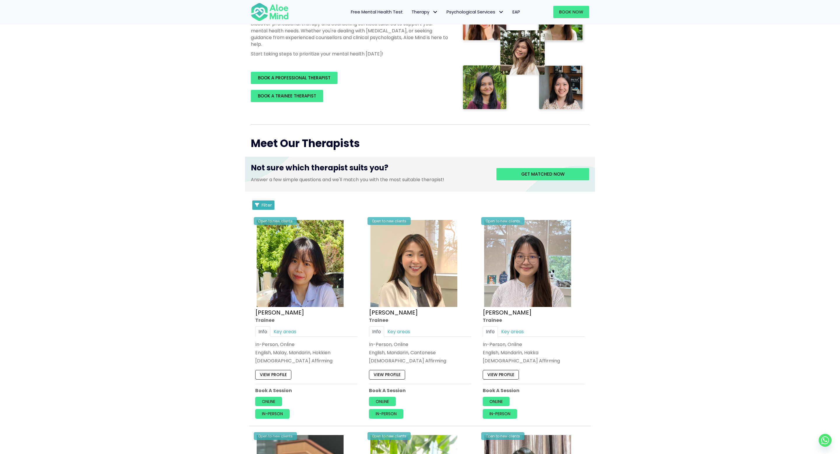
click at [257, 201] on button "Filter" at bounding box center [263, 204] width 22 height 9
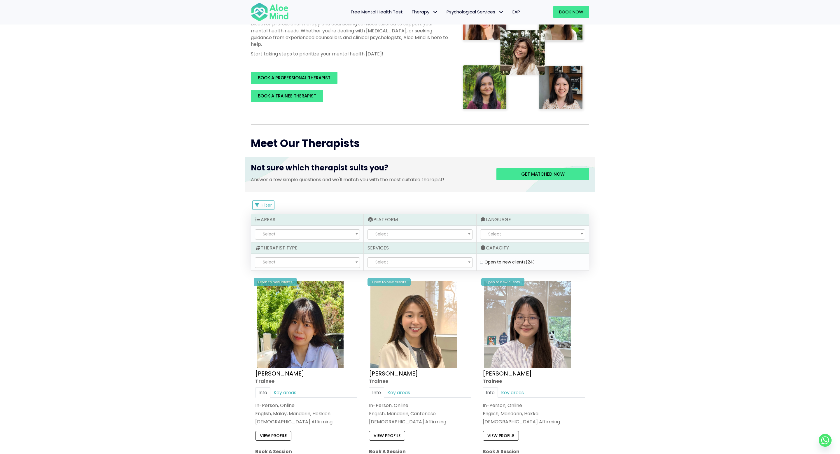
click at [484, 261] on label "Open to new clients (24)" at bounding box center [509, 262] width 50 height 6
click at [481, 261] on clients "Open to new clients (24)" at bounding box center [481, 262] width 3 height 4
checkbox clients "true"
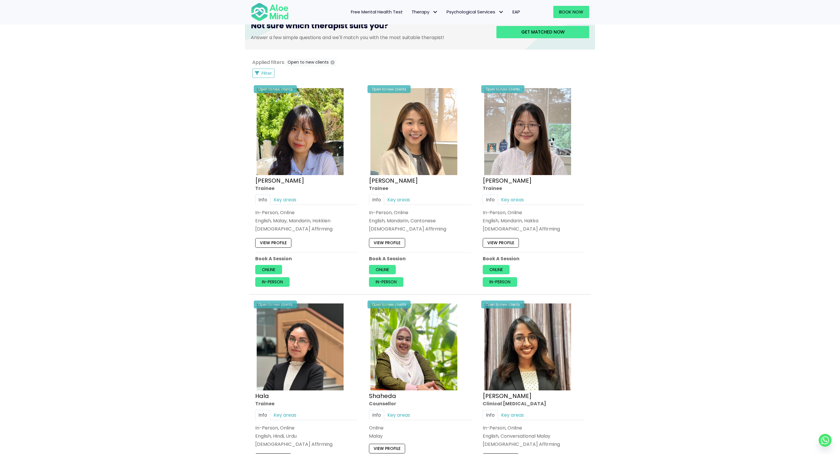
scroll to position [166, 0]
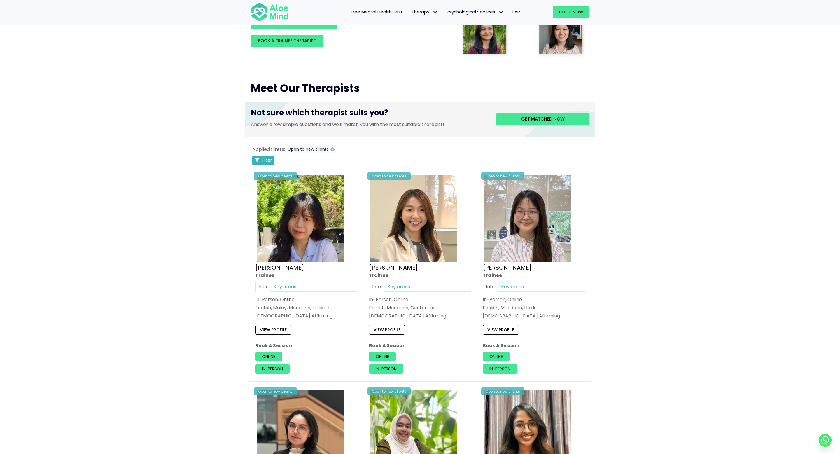
click at [270, 159] on span "Filter" at bounding box center [267, 160] width 10 height 6
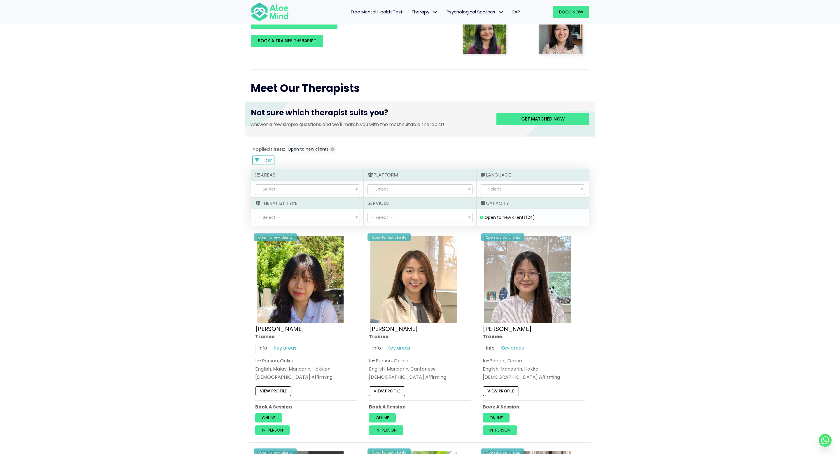
click at [296, 187] on span "— Select —" at bounding box center [307, 190] width 104 height 10
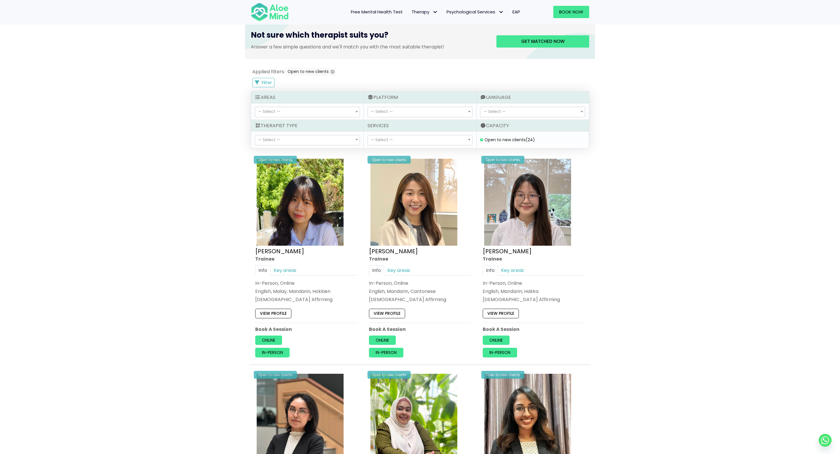
scroll to position [227, 0]
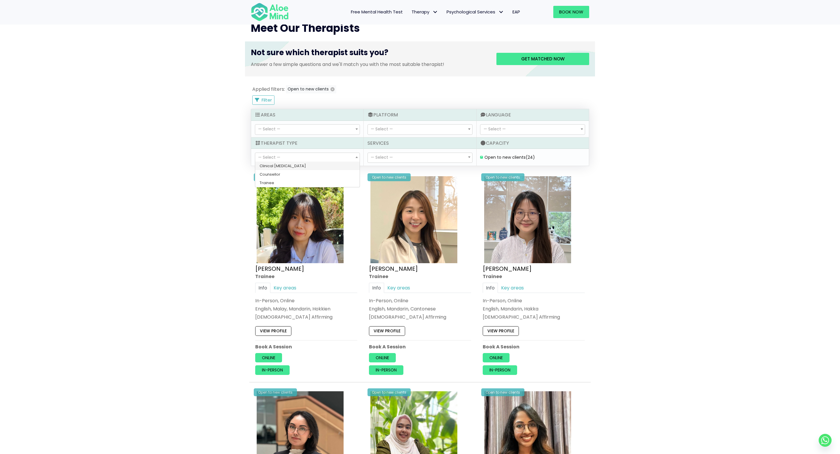
click at [313, 157] on span "— Select —" at bounding box center [307, 158] width 104 height 10
click at [382, 153] on span "— Select —" at bounding box center [420, 158] width 104 height 10
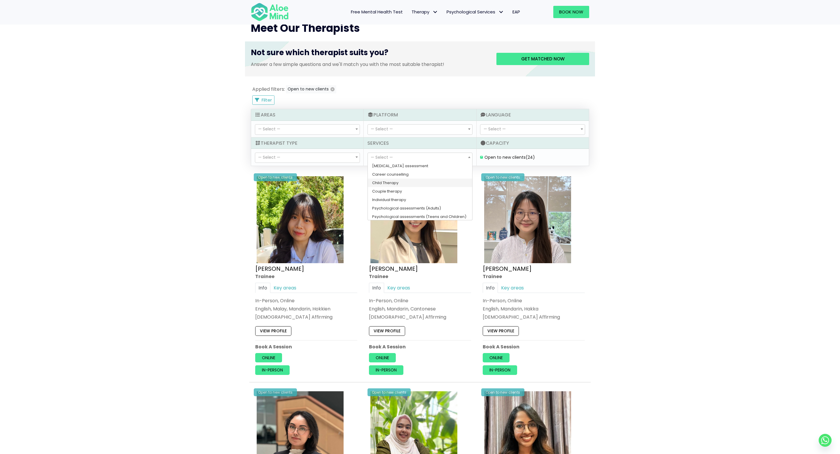
click at [322, 132] on span "— Select —" at bounding box center [307, 130] width 104 height 10
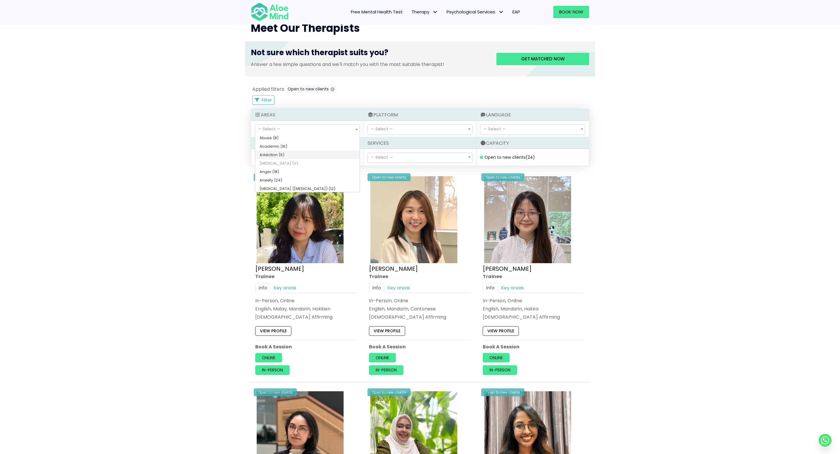
scroll to position [199, 0]
select select "64"
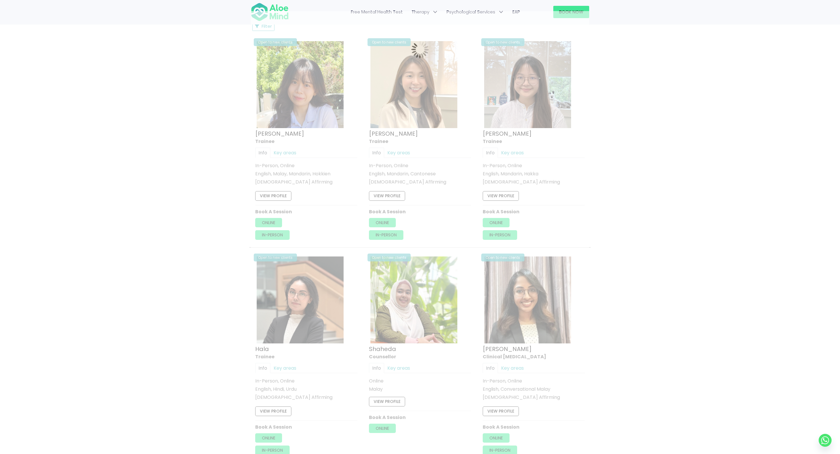
scroll to position [312, 0]
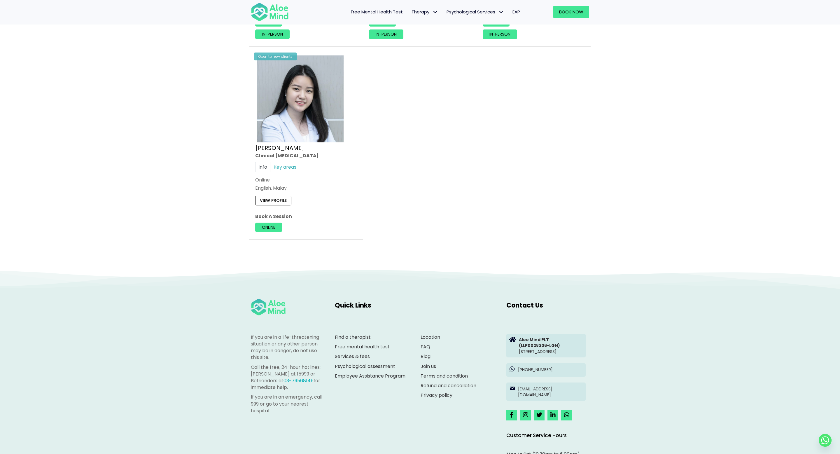
scroll to position [880, 0]
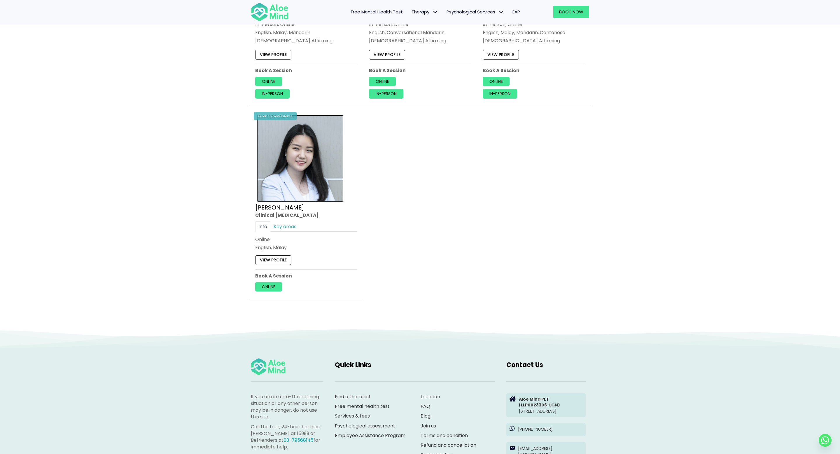
click at [303, 159] on img at bounding box center [300, 158] width 87 height 87
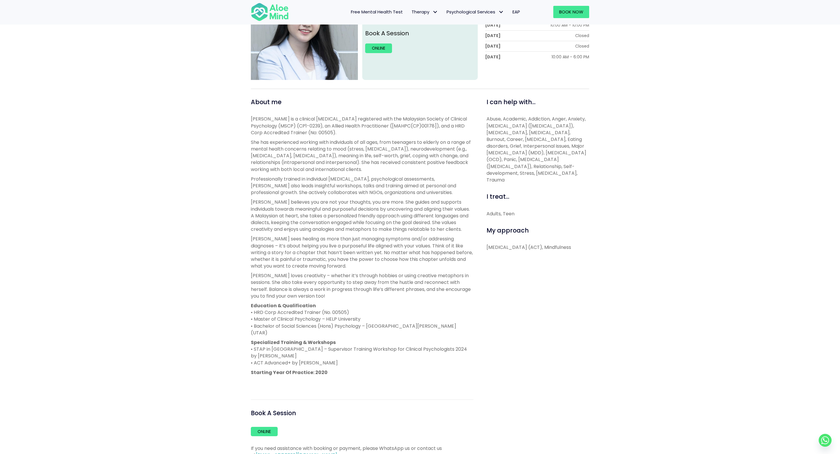
scroll to position [133, 0]
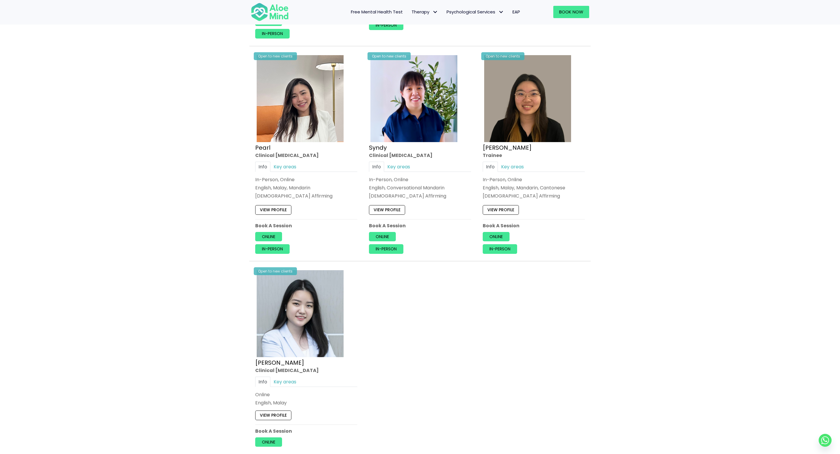
scroll to position [699, 0]
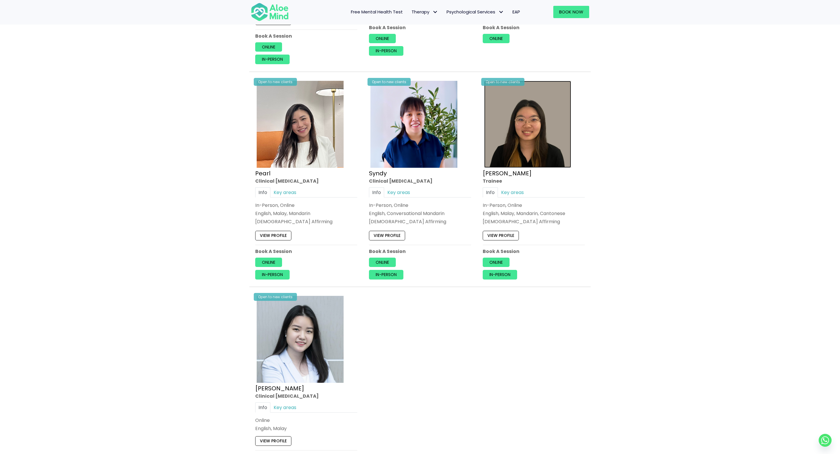
click at [530, 110] on img at bounding box center [527, 124] width 87 height 87
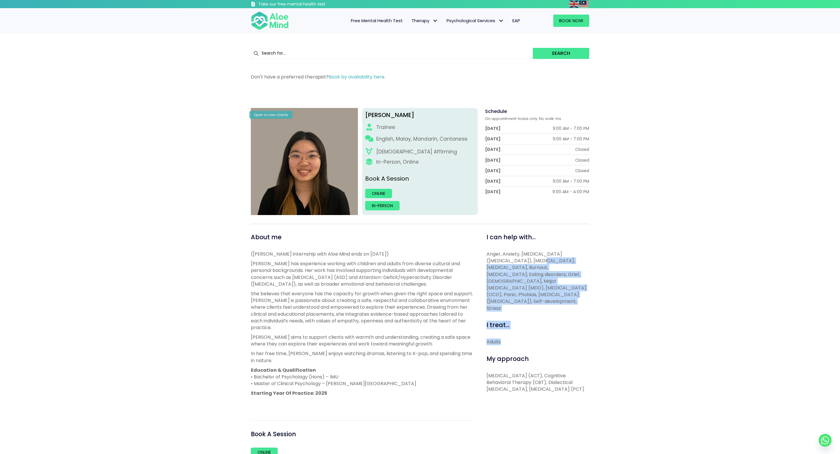
drag, startPoint x: 534, startPoint y: 264, endPoint x: 537, endPoint y: 364, distance: 100.4
click at [537, 364] on div "I can help with... Anger, Anxiety, [MEDICAL_DATA] ([MEDICAL_DATA]), [MEDICAL_DA…" at bounding box center [536, 362] width 116 height 259
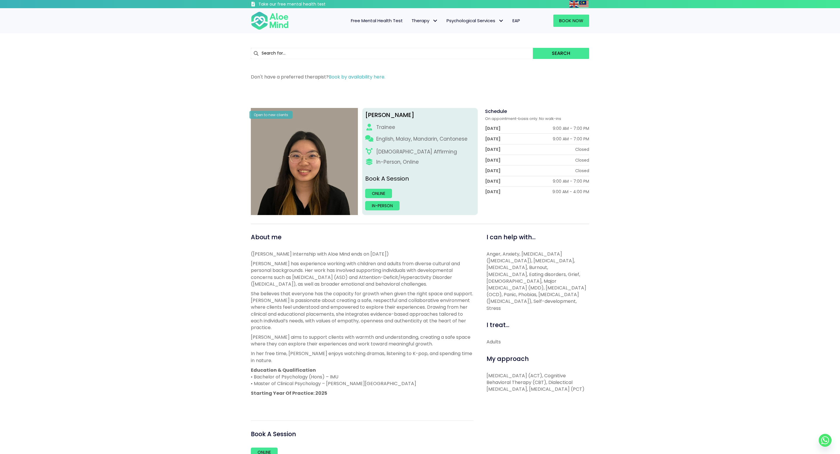
click at [542, 403] on div "I can help with... Anger, Anxiety, [MEDICAL_DATA] ([MEDICAL_DATA]), [MEDICAL_DA…" at bounding box center [536, 362] width 116 height 259
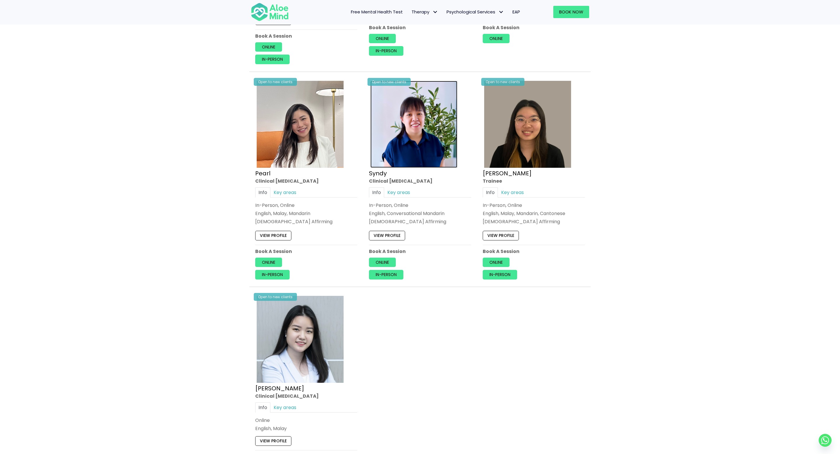
click at [405, 155] on img at bounding box center [413, 124] width 87 height 87
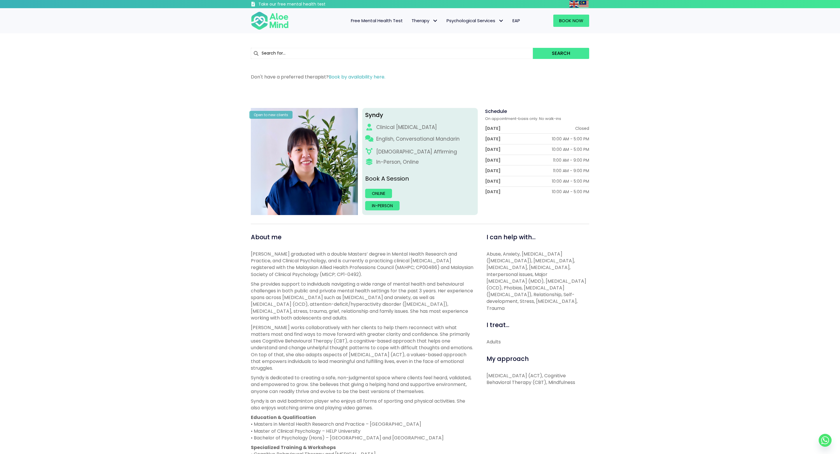
click at [406, 142] on p "English, Conversational Mandarin" at bounding box center [417, 138] width 83 height 7
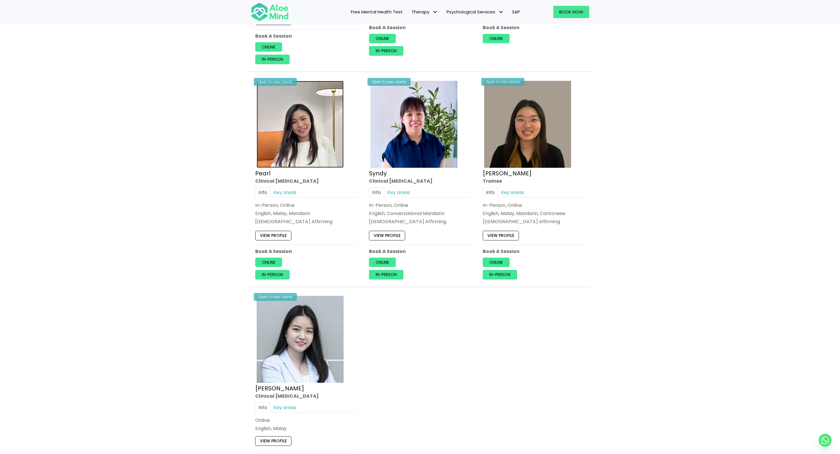
click at [306, 134] on img at bounding box center [300, 124] width 87 height 87
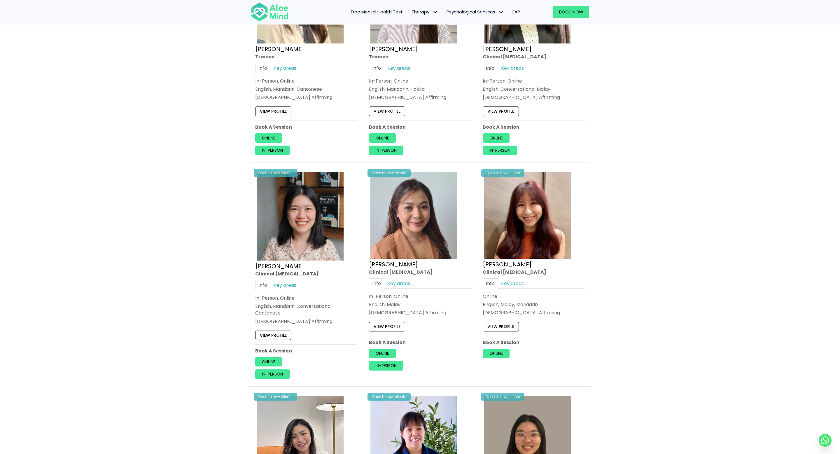
scroll to position [383, 0]
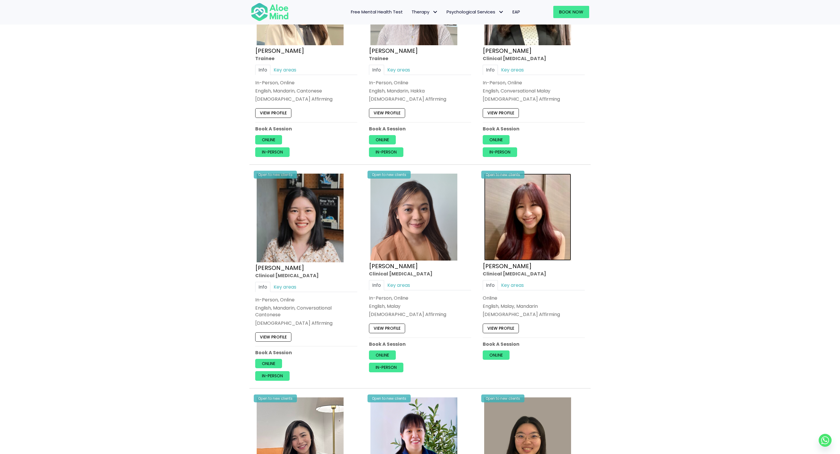
click at [546, 221] on img at bounding box center [527, 216] width 87 height 87
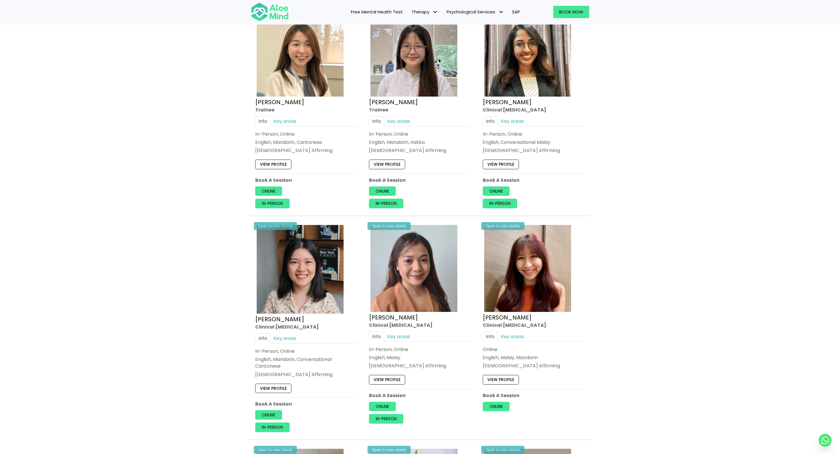
scroll to position [330, 0]
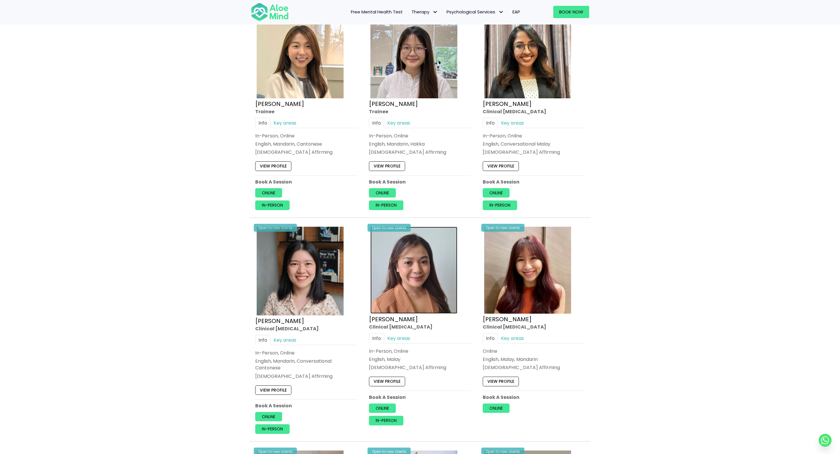
click at [414, 257] on img at bounding box center [413, 270] width 87 height 87
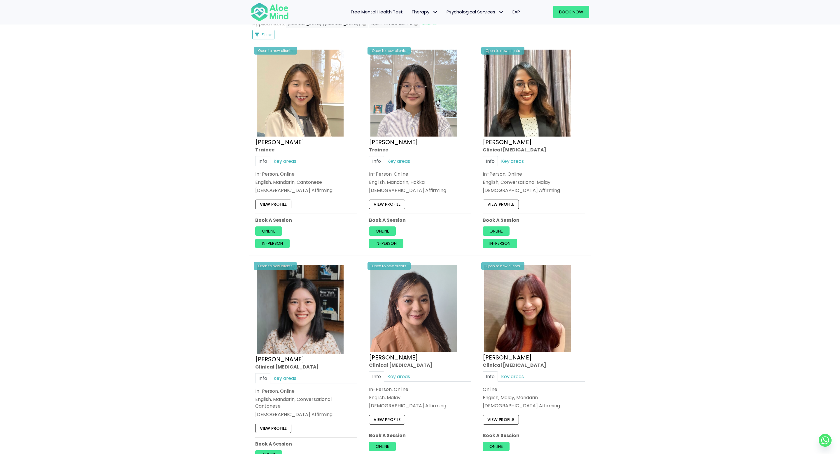
scroll to position [262, 0]
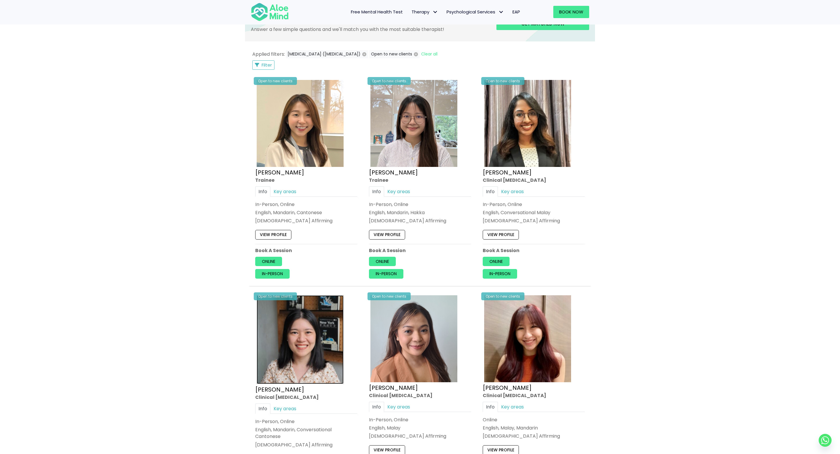
click at [295, 311] on img at bounding box center [300, 339] width 87 height 89
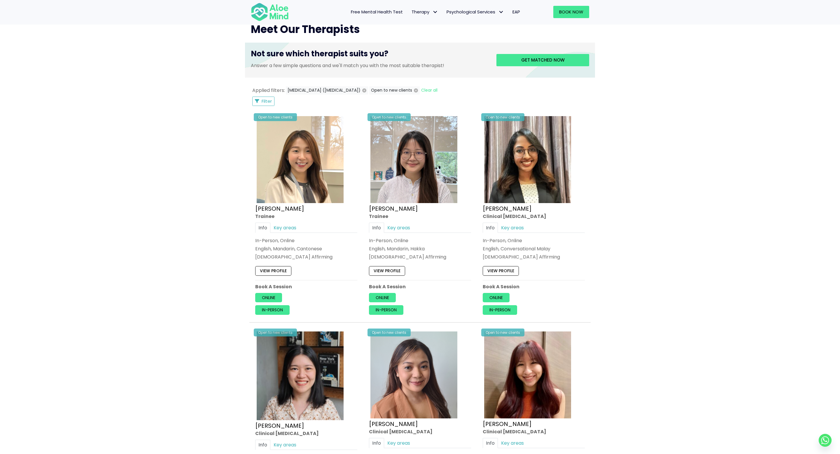
scroll to position [181, 0]
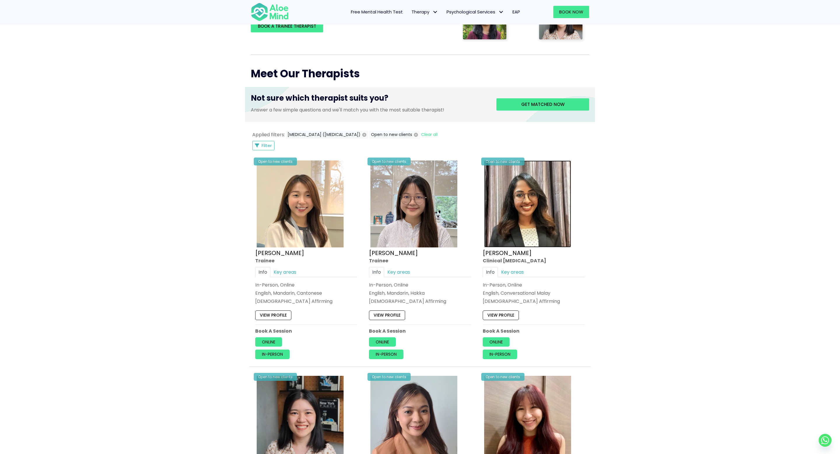
click at [570, 195] on img at bounding box center [527, 203] width 87 height 87
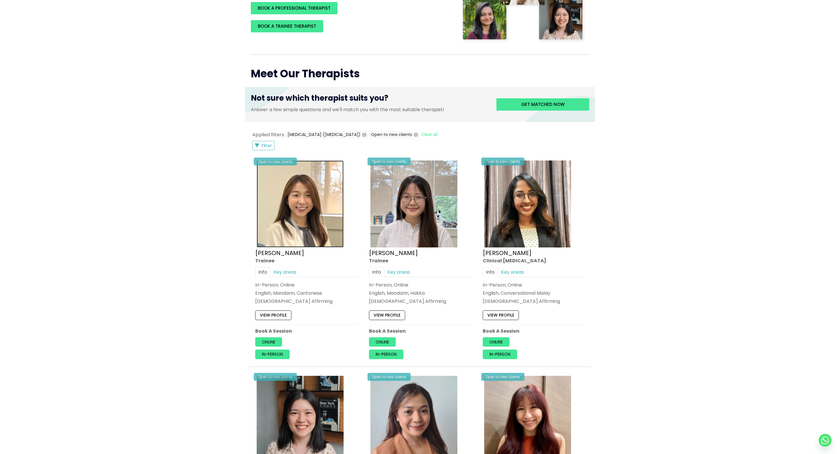
click at [318, 230] on img at bounding box center [300, 203] width 87 height 87
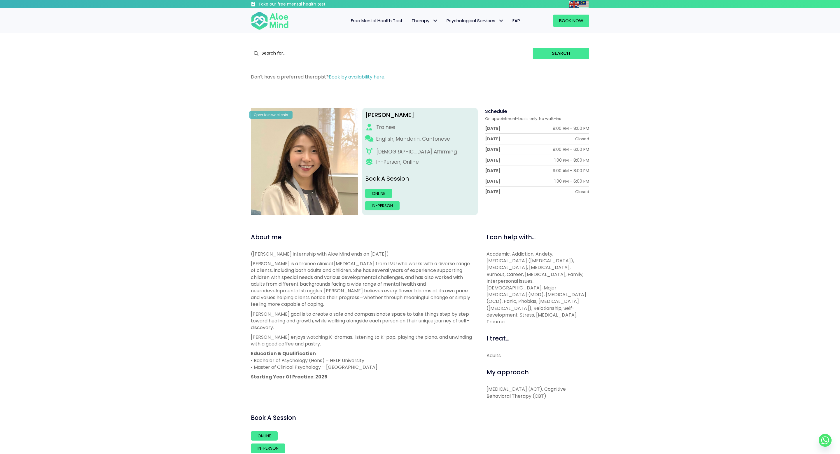
click at [318, 230] on div "Open to new clients [PERSON_NAME] English, Mandarin, Cantonese [DEMOGRAPHIC_DAT…" at bounding box center [420, 291] width 338 height 367
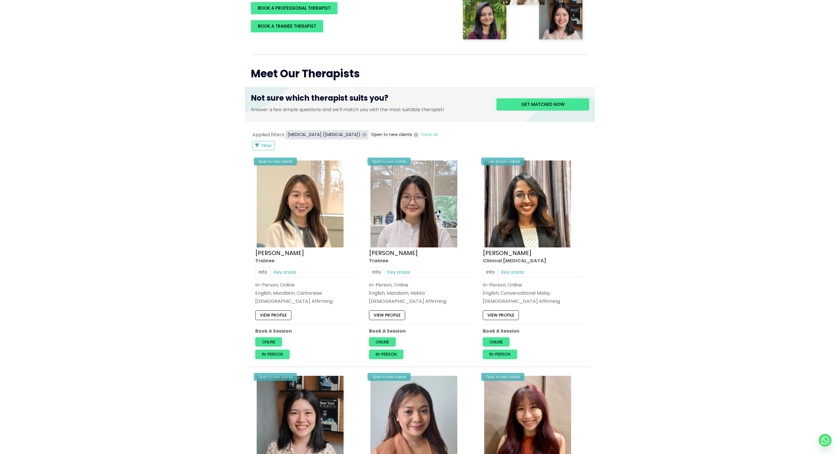
click at [366, 135] on icon "button" at bounding box center [364, 135] width 4 height 4
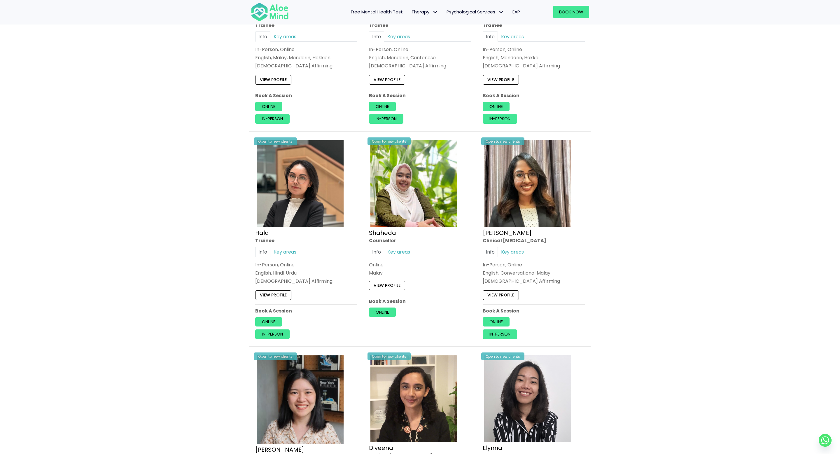
scroll to position [427, 0]
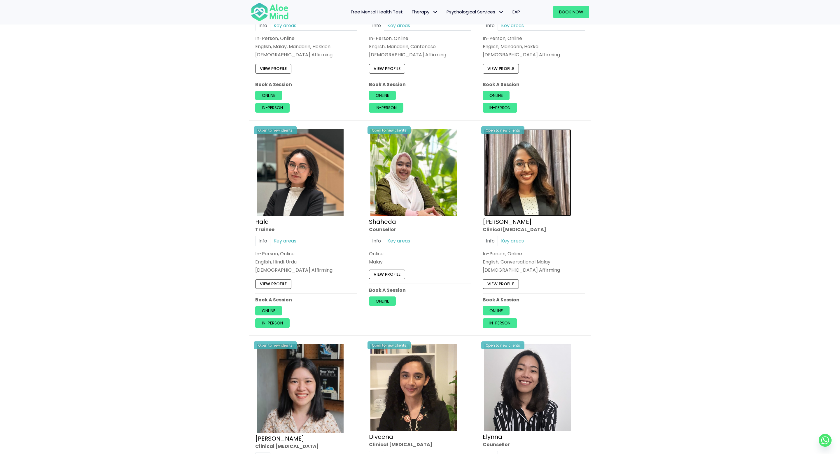
click at [513, 190] on img at bounding box center [527, 172] width 87 height 87
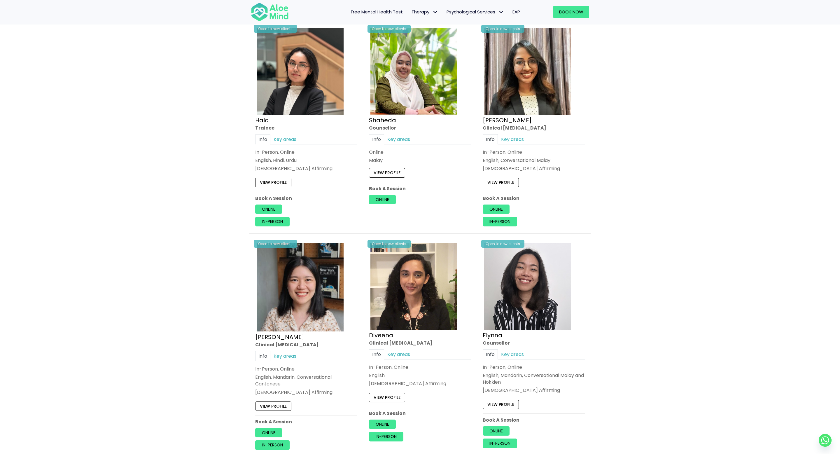
scroll to position [539, 0]
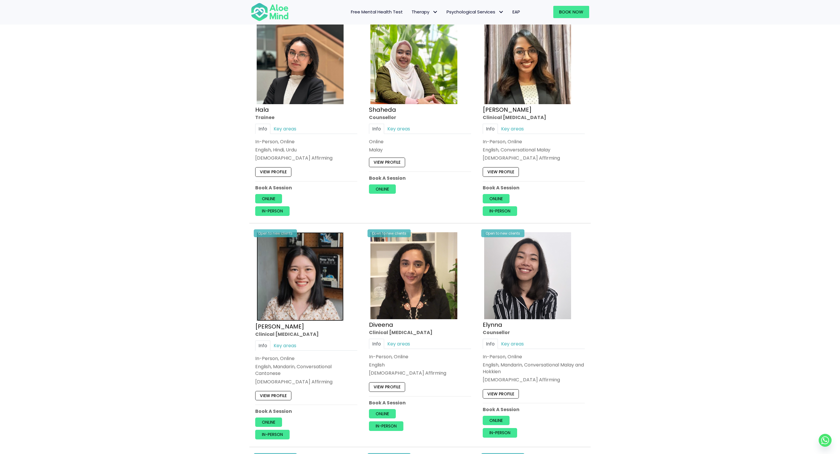
click at [316, 294] on img at bounding box center [300, 276] width 87 height 89
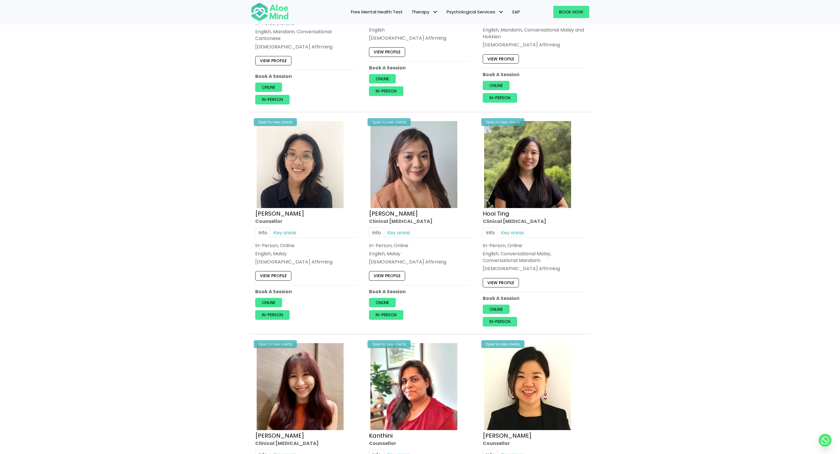
scroll to position [872, 0]
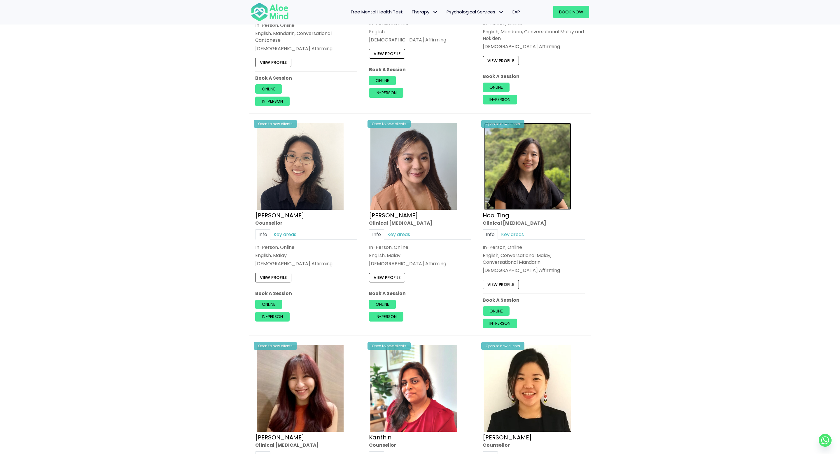
click at [538, 142] on img at bounding box center [527, 166] width 87 height 87
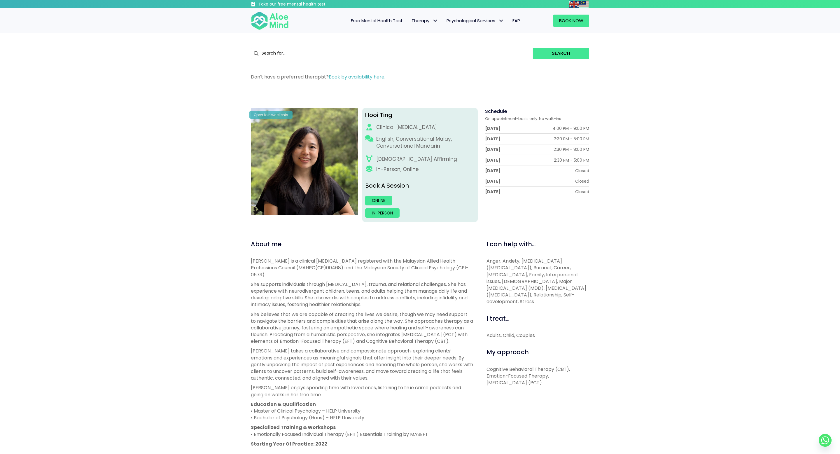
click at [531, 316] on div "I treat..." at bounding box center [537, 318] width 103 height 9
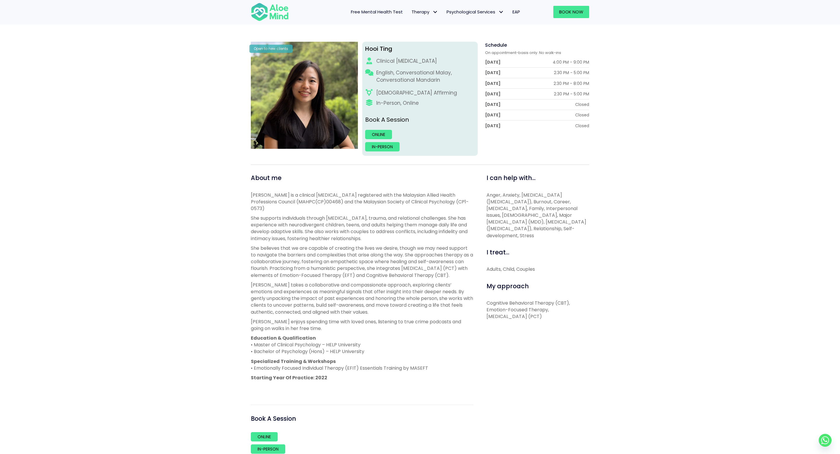
scroll to position [66, 0]
click at [432, 214] on p "She supports individuals through [MEDICAL_DATA], trauma, and relational challen…" at bounding box center [362, 227] width 222 height 27
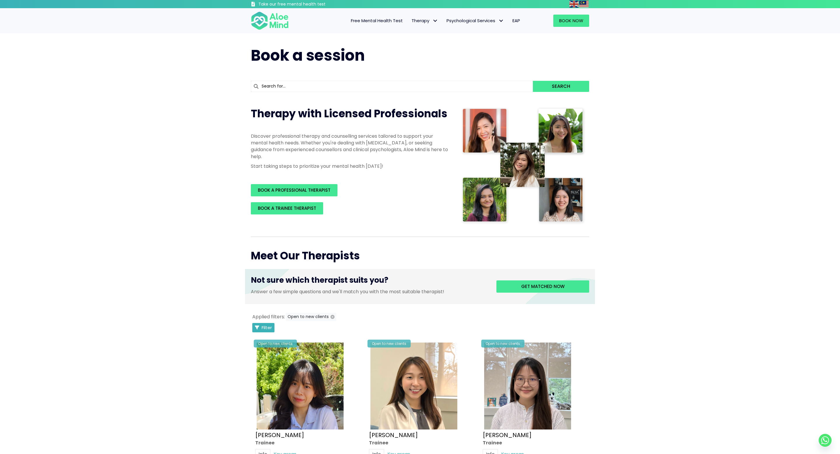
click at [263, 328] on span "Filter" at bounding box center [267, 327] width 10 height 6
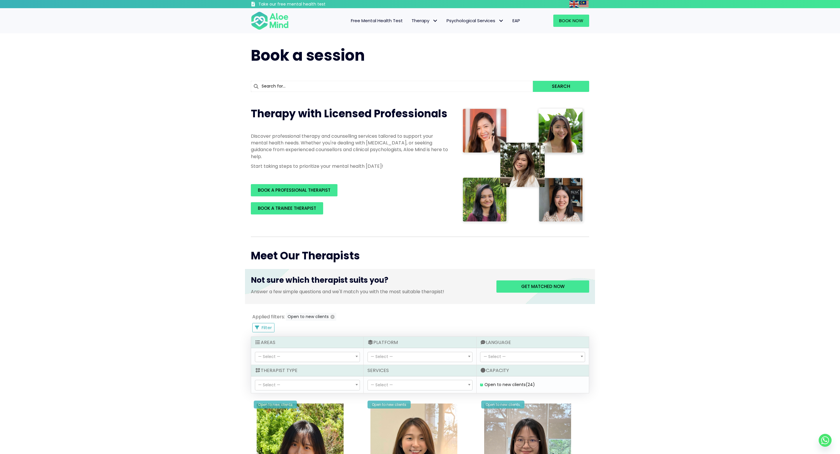
click at [286, 384] on span "— Select —" at bounding box center [307, 385] width 104 height 10
select select "15"
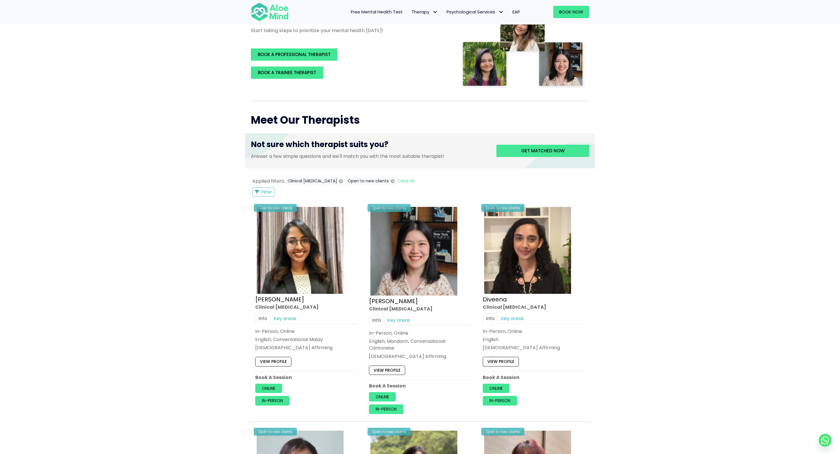
scroll to position [110, 0]
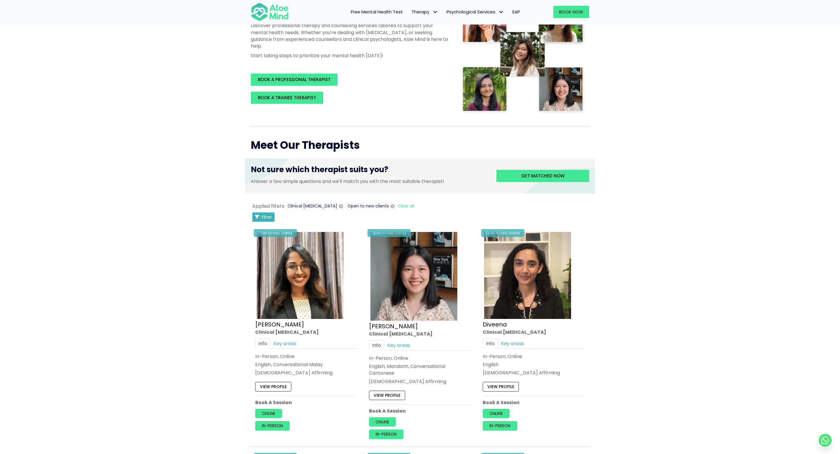
click at [266, 217] on span "Filter" at bounding box center [267, 217] width 10 height 6
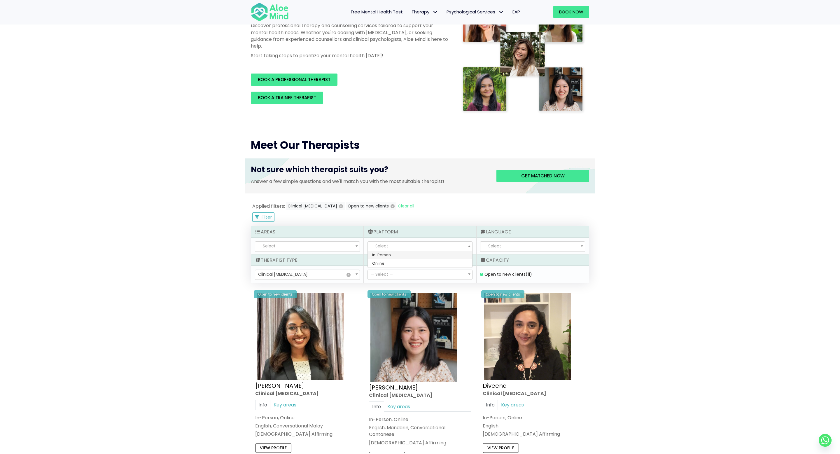
click at [382, 243] on span "— Select —" at bounding box center [382, 246] width 22 height 6
select select "71"
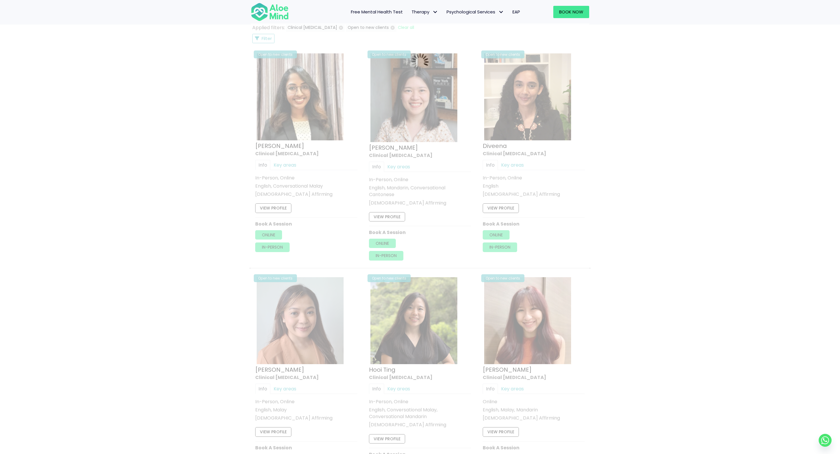
scroll to position [312, 0]
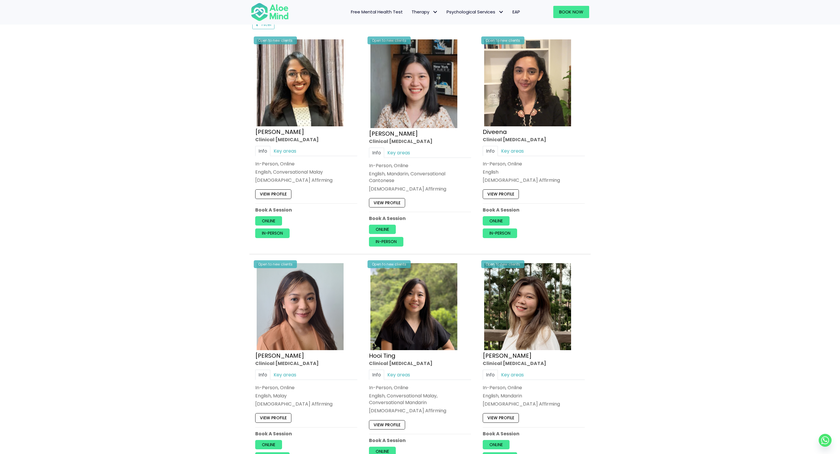
scroll to position [300, 0]
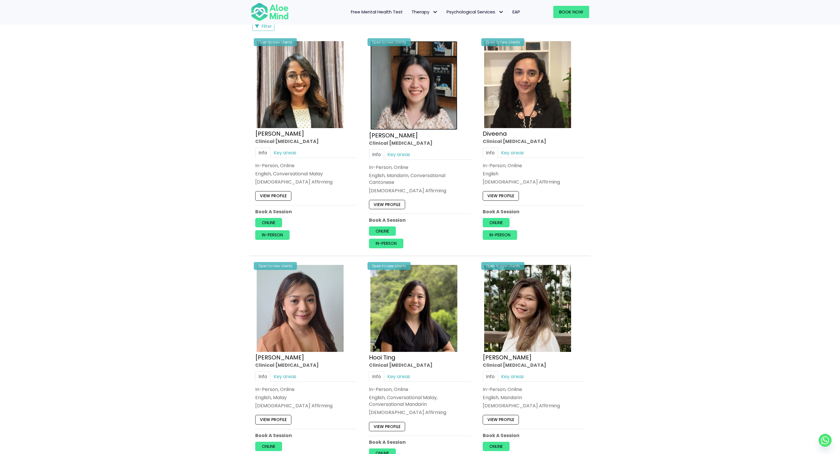
click at [434, 108] on img at bounding box center [413, 85] width 87 height 89
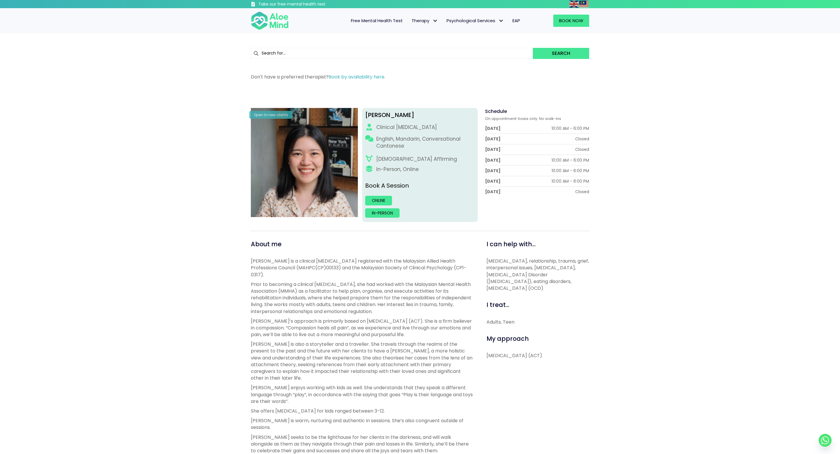
click at [374, 104] on div "[PERSON_NAME] Open to new clients [PERSON_NAME] Clinical [MEDICAL_DATA] English…" at bounding box center [419, 386] width 347 height 570
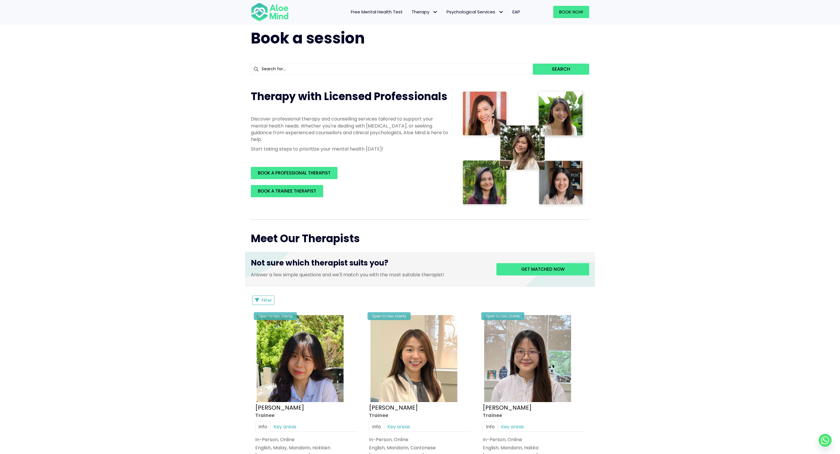
scroll to position [40, 0]
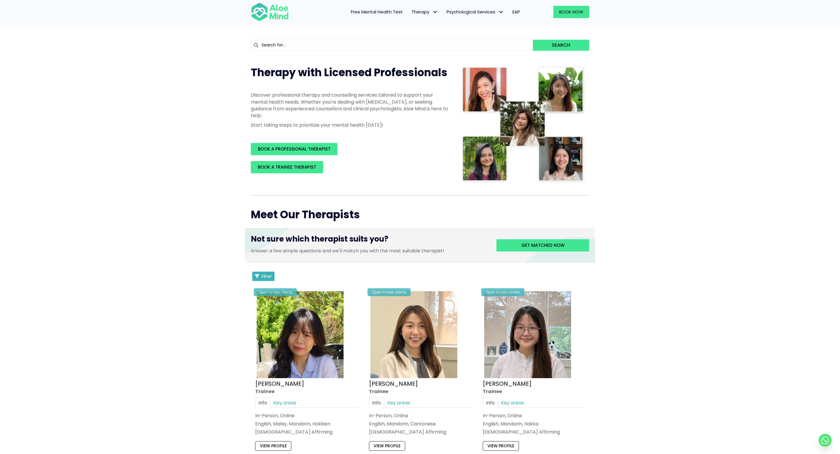
click at [263, 275] on span "Filter" at bounding box center [267, 276] width 10 height 6
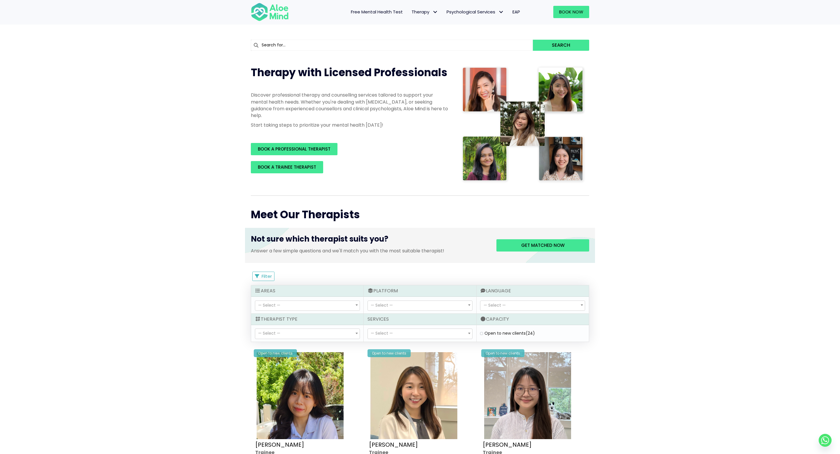
click at [484, 333] on label "Open to new clients (24)" at bounding box center [509, 333] width 50 height 6
click at [482, 333] on clients "Open to new clients (24)" at bounding box center [481, 333] width 3 height 4
checkbox clients "true"
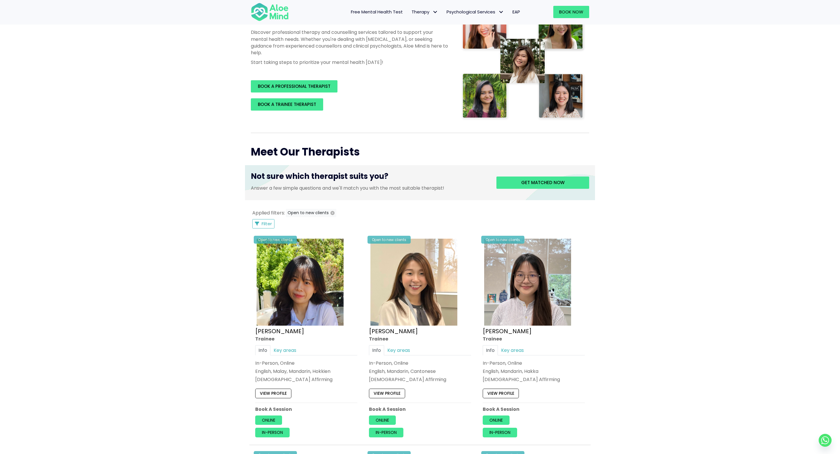
scroll to position [71, 0]
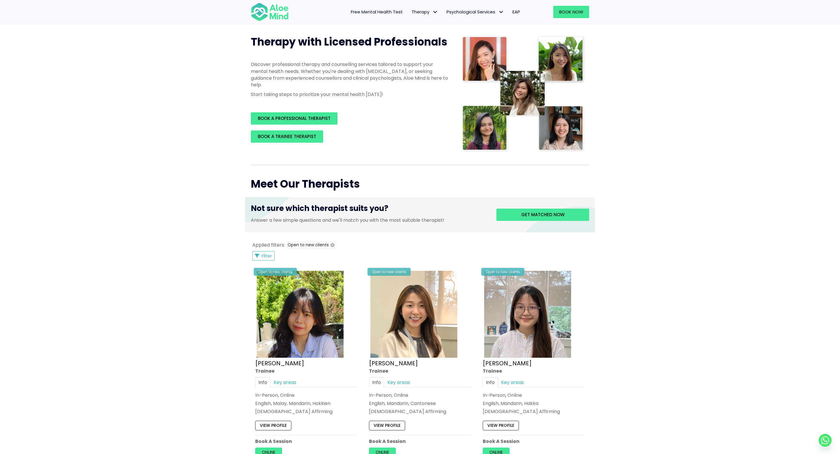
click at [269, 258] on span "Filter" at bounding box center [267, 256] width 10 height 6
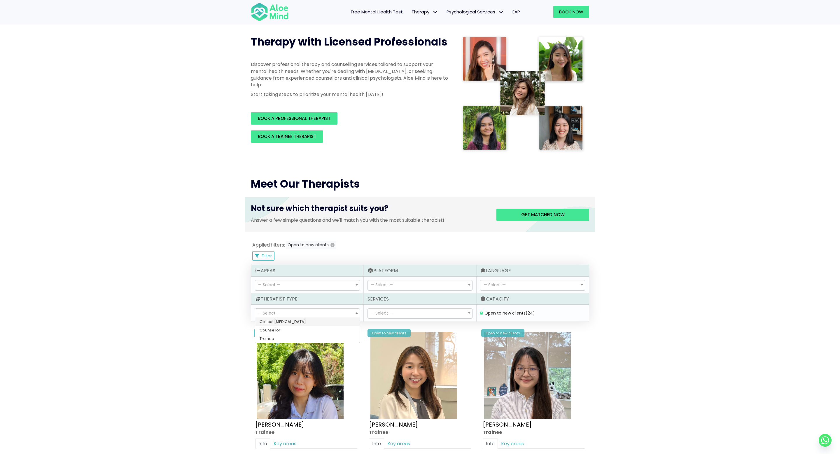
click at [323, 308] on span "— Select —" at bounding box center [307, 313] width 104 height 10
select select "36"
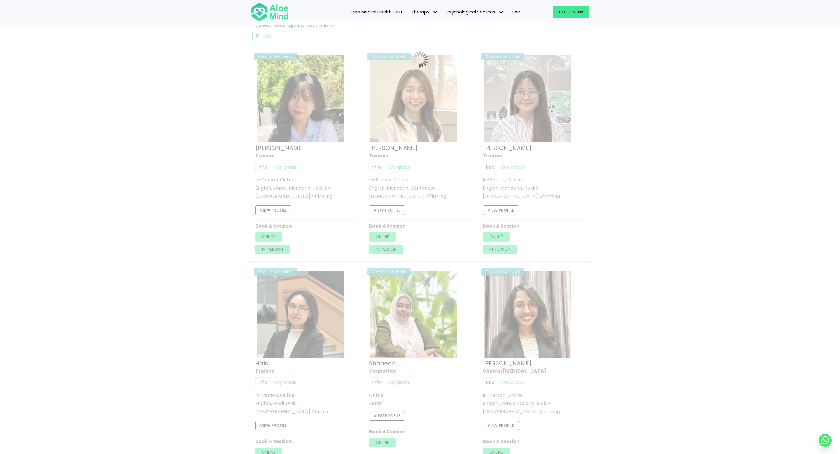
scroll to position [312, 0]
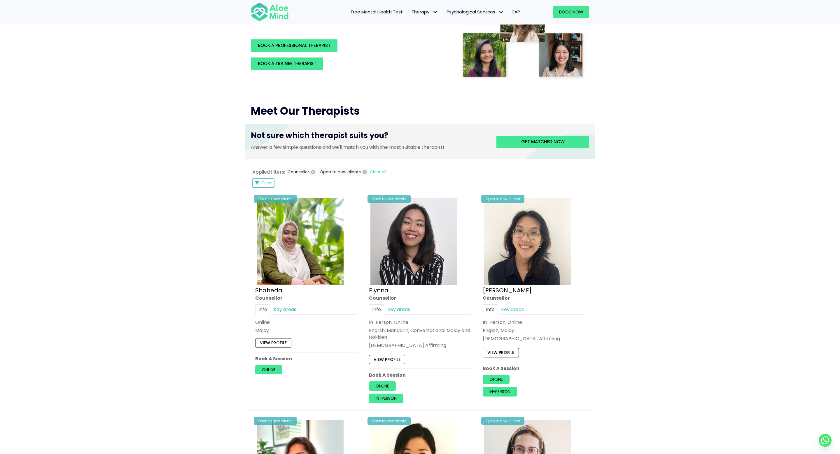
scroll to position [154, 0]
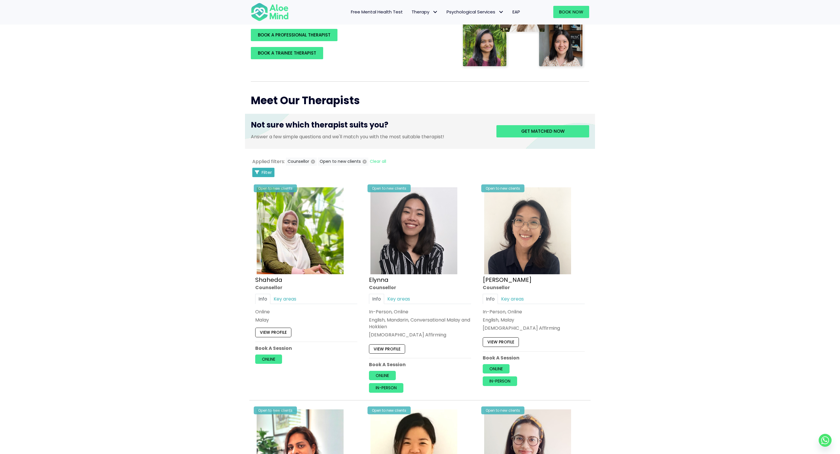
click at [269, 171] on span "Filter" at bounding box center [267, 172] width 10 height 6
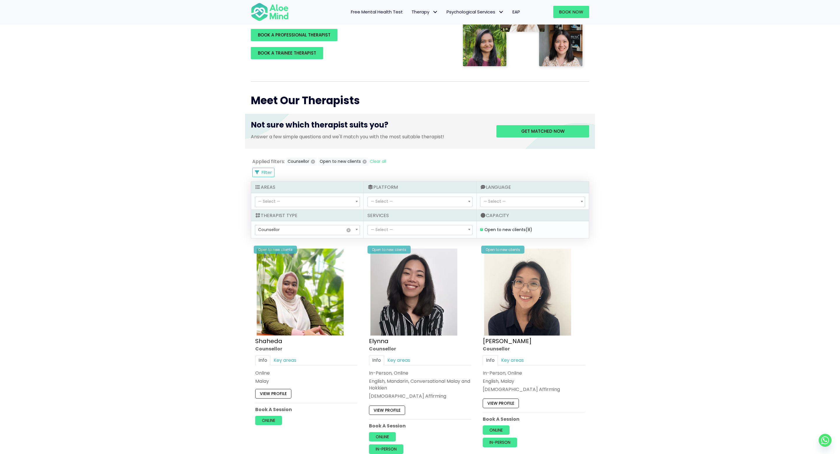
click at [492, 201] on span "— Select —" at bounding box center [494, 201] width 22 height 6
select select "139"
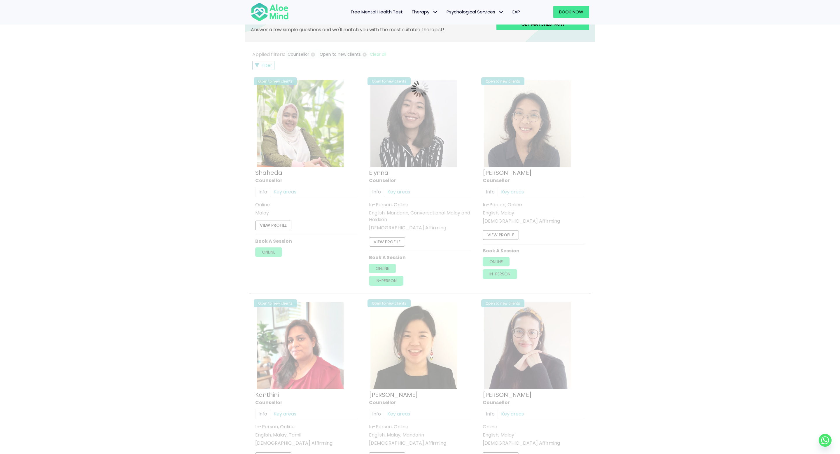
scroll to position [312, 0]
